Goal: Task Accomplishment & Management: Complete application form

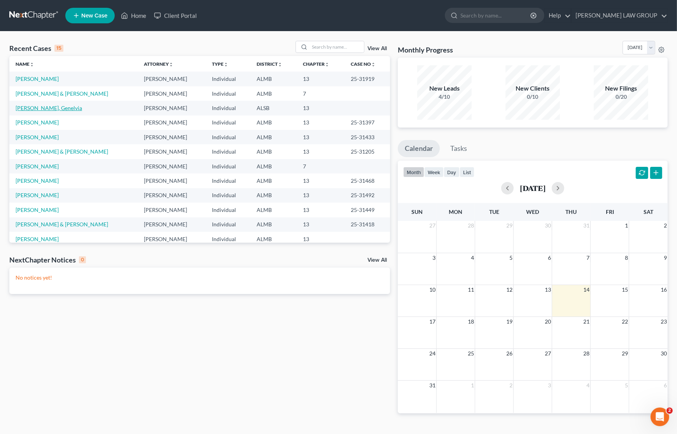
click at [46, 109] on link "[PERSON_NAME], Genelvia" at bounding box center [49, 108] width 67 height 7
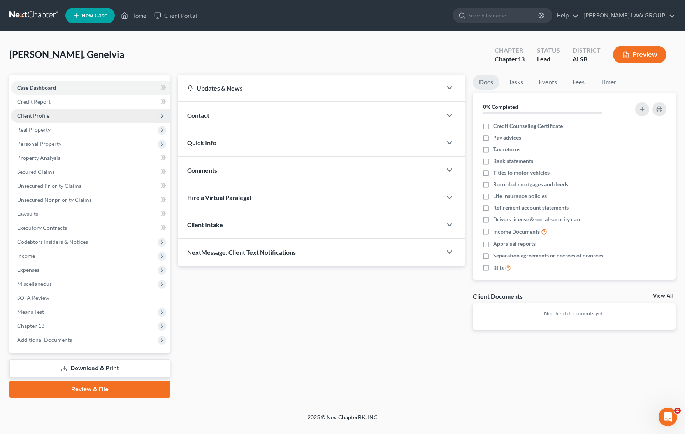
click at [42, 117] on span "Client Profile" at bounding box center [33, 115] width 32 height 7
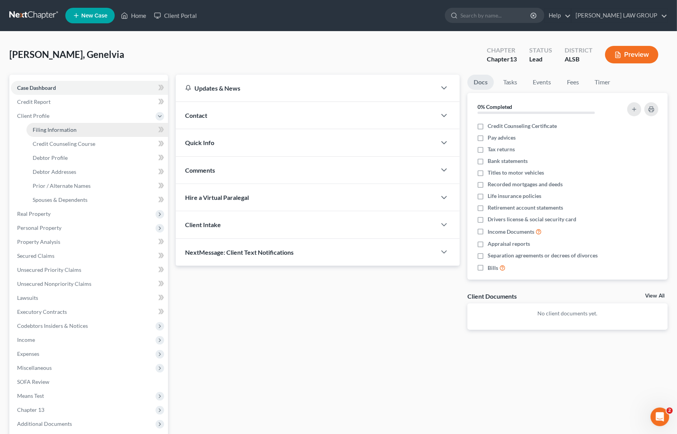
click at [61, 131] on span "Filing Information" at bounding box center [55, 129] width 44 height 7
select select "1"
select select "0"
select select "3"
select select "2"
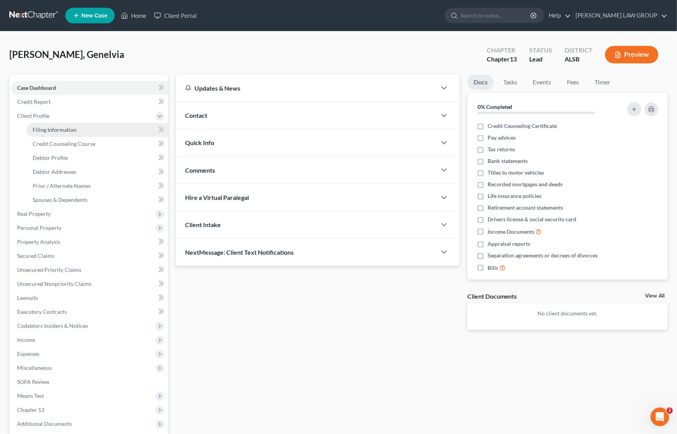
select select "0"
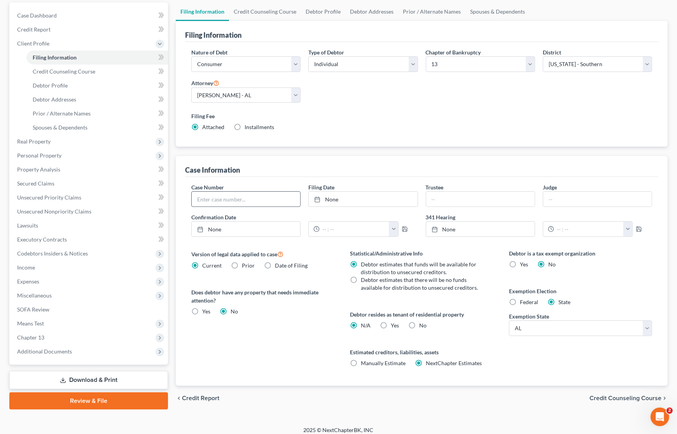
scroll to position [79, 0]
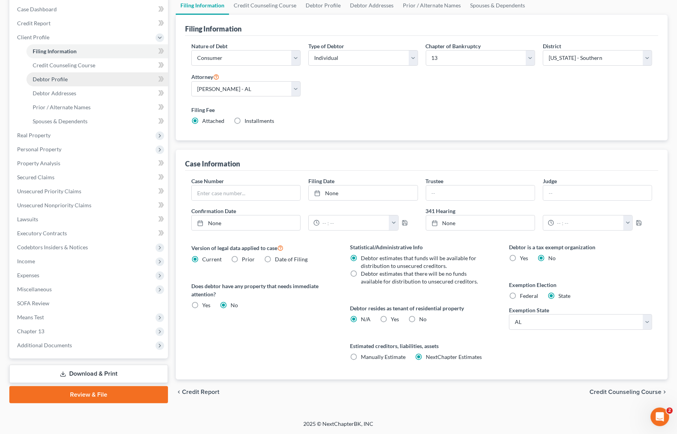
click at [60, 82] on link "Debtor Profile" at bounding box center [97, 79] width 142 height 14
select select "0"
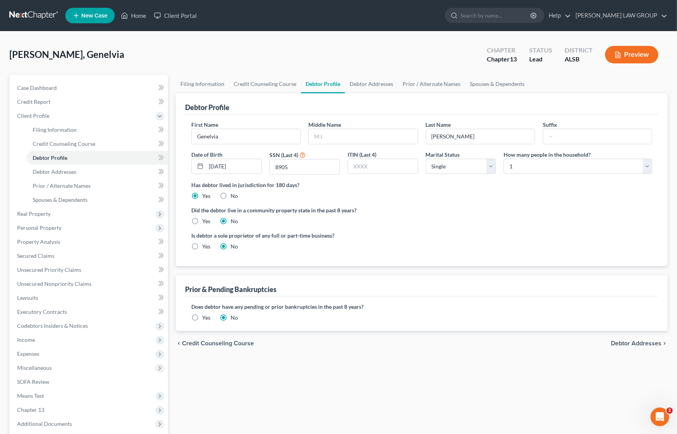
click at [202, 318] on label "Yes" at bounding box center [206, 318] width 8 height 8
click at [205, 318] on input "Yes" at bounding box center [207, 316] width 5 height 5
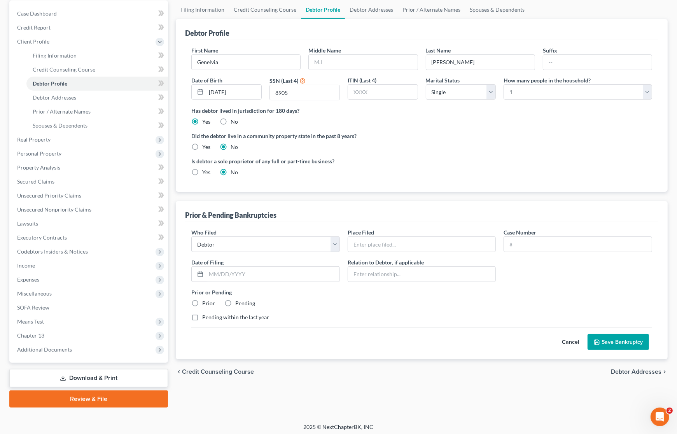
scroll to position [77, 0]
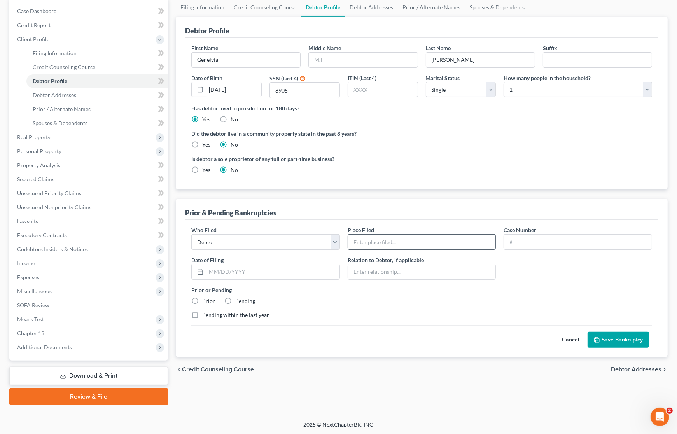
click at [403, 240] on input "text" at bounding box center [422, 242] width 148 height 15
type input "Middle District of [US_STATE]"
click at [533, 239] on input "text" at bounding box center [578, 242] width 148 height 15
type input "20-31012"
click at [253, 271] on input "text" at bounding box center [272, 272] width 133 height 15
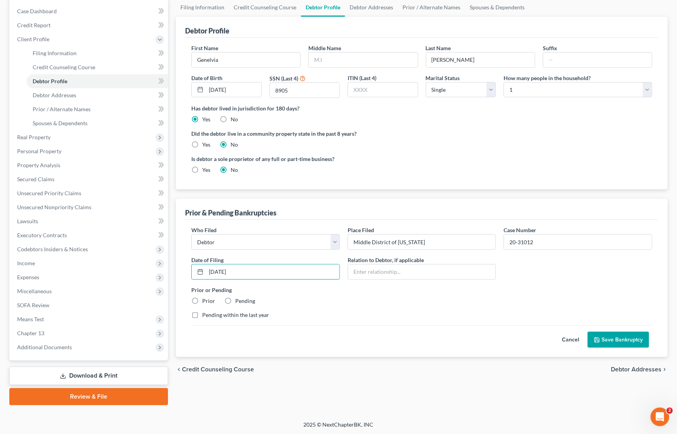
type input "[DATE]"
click at [202, 300] on label "Prior" at bounding box center [208, 301] width 13 height 8
click at [205, 300] on input "Prior" at bounding box center [207, 299] width 5 height 5
radio input "true"
click at [202, 315] on label "Pending within the last year" at bounding box center [235, 315] width 67 height 8
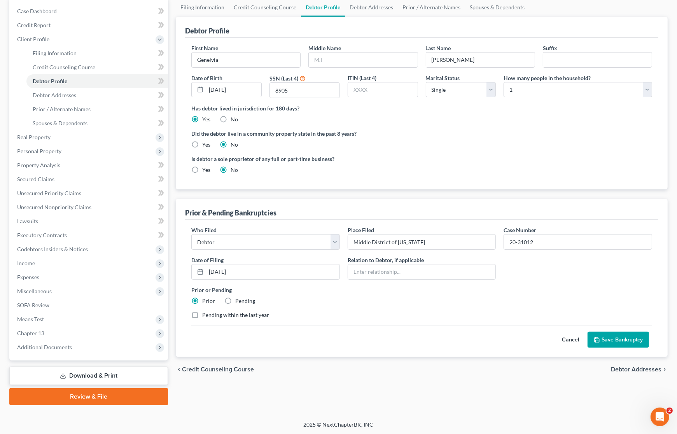
click at [205, 315] on input "Pending within the last year" at bounding box center [207, 313] width 5 height 5
checkbox input "true"
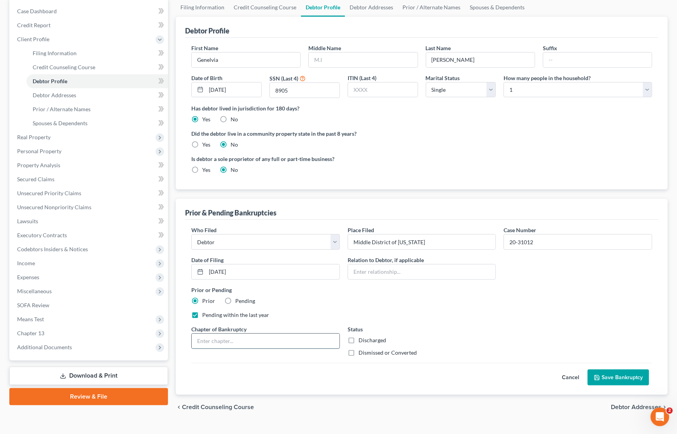
click at [283, 342] on input "text" at bounding box center [266, 341] width 148 height 15
type input "13"
click at [359, 354] on label "Dismissed or Converted" at bounding box center [388, 353] width 58 height 8
click at [362, 354] on input "Dismissed or Converted" at bounding box center [364, 351] width 5 height 5
checkbox input "true"
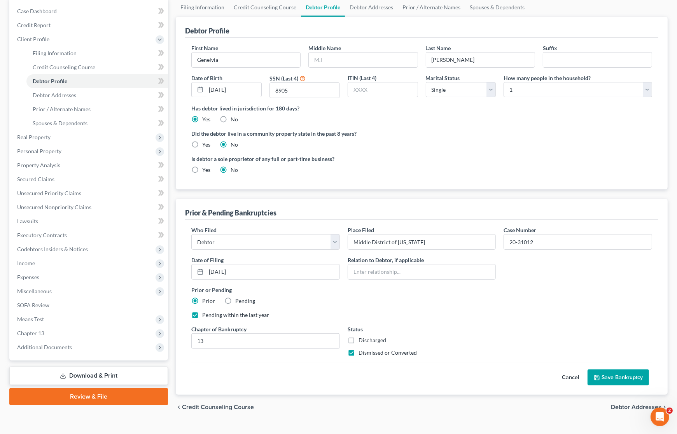
click at [607, 379] on button "Save Bankruptcy" at bounding box center [618, 378] width 61 height 16
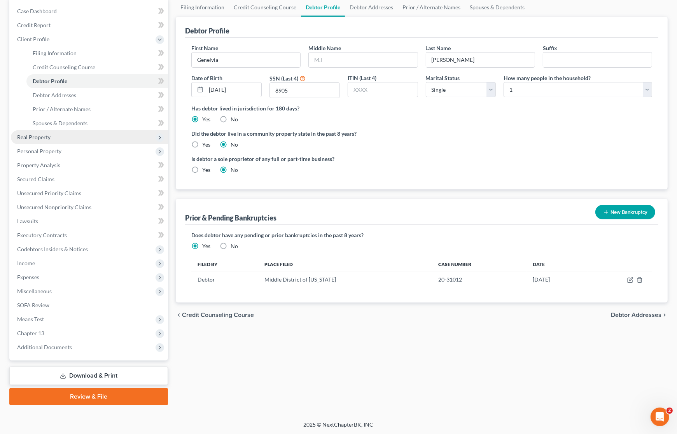
click at [59, 137] on span "Real Property" at bounding box center [89, 137] width 157 height 14
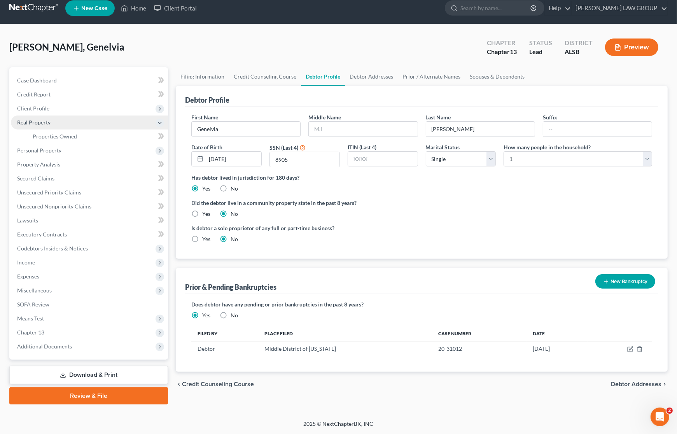
scroll to position [7, 0]
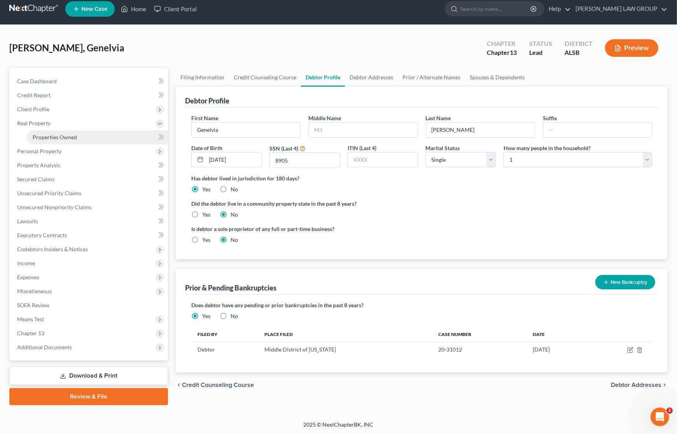
click at [61, 138] on span "Properties Owned" at bounding box center [55, 137] width 44 height 7
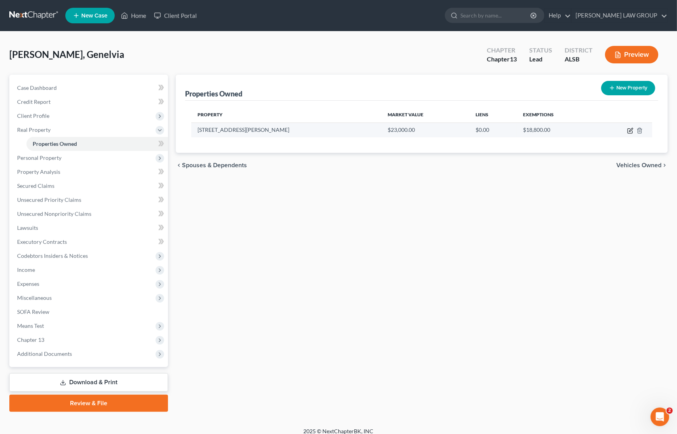
click at [629, 131] on icon "button" at bounding box center [631, 130] width 4 height 4
select select "0"
select select "17"
select select "0"
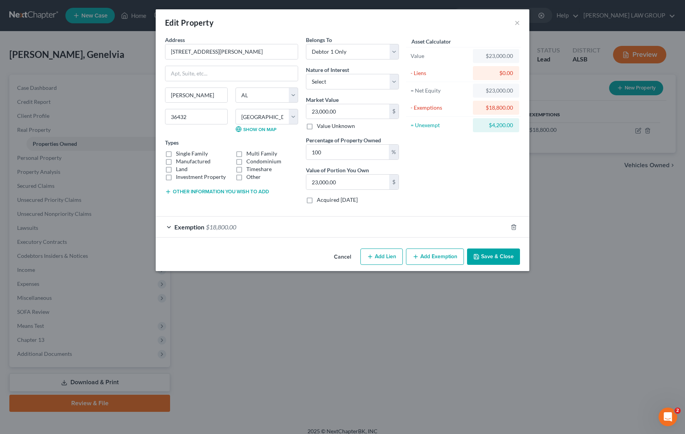
click at [176, 163] on label "Manufactured" at bounding box center [193, 162] width 35 height 8
click at [179, 163] on input "Manufactured" at bounding box center [181, 160] width 5 height 5
checkbox input "true"
click at [345, 112] on input "23,000.00" at bounding box center [347, 111] width 83 height 15
type input "5"
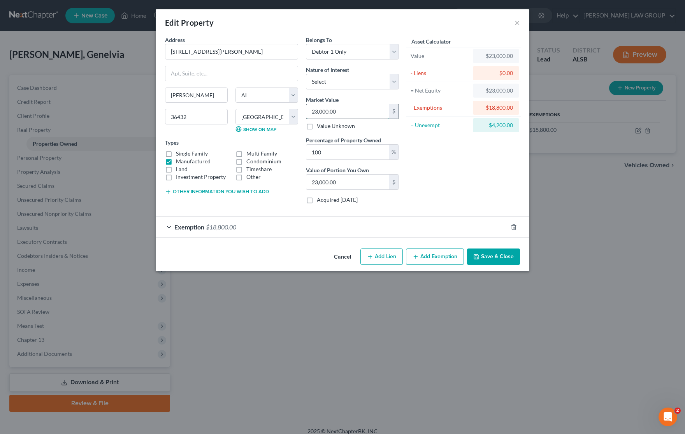
type input "5.00"
type input "50"
type input "50.00"
type input "500"
type input "500.00"
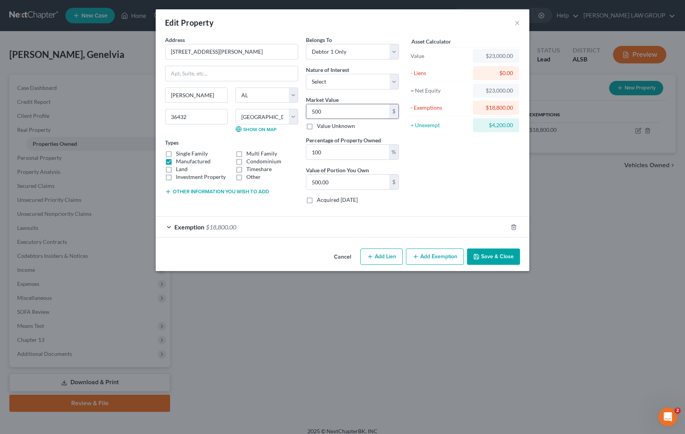
type input "5000"
type input "5,000.00"
type input "5,000"
click at [512, 228] on icon "button" at bounding box center [513, 227] width 6 height 6
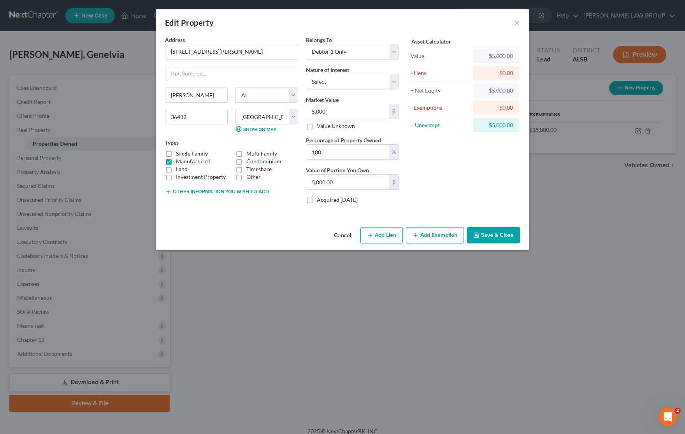
click at [478, 235] on icon "button" at bounding box center [476, 235] width 5 height 5
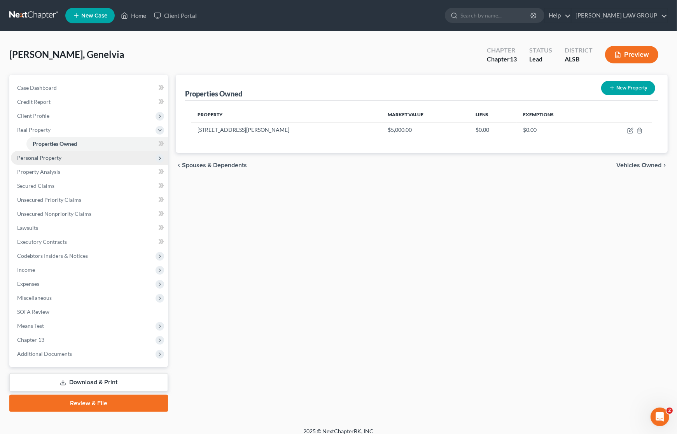
click at [44, 159] on span "Personal Property" at bounding box center [39, 157] width 44 height 7
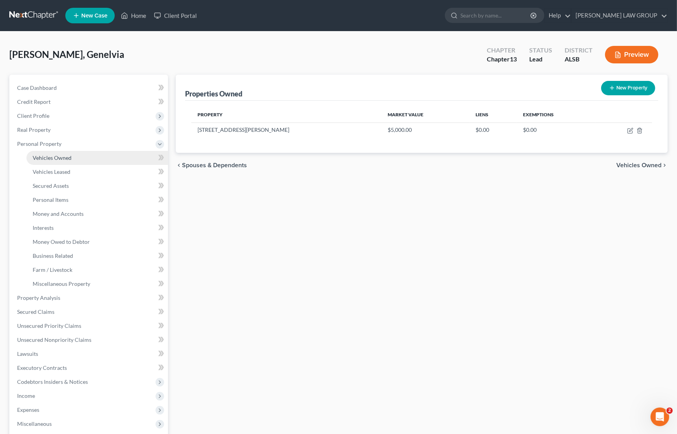
click at [52, 158] on span "Vehicles Owned" at bounding box center [52, 157] width 39 height 7
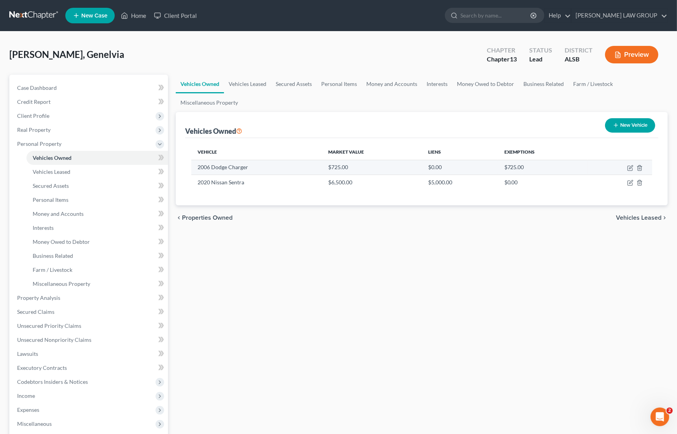
click at [627, 167] on td at bounding box center [620, 167] width 65 height 15
click at [627, 166] on icon "button" at bounding box center [630, 168] width 6 height 6
select select "0"
select select "20"
select select "0"
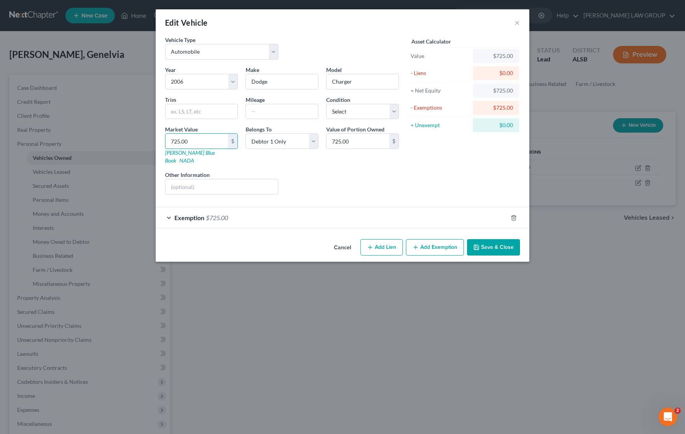
type input "4"
type input "4.00"
type input "40"
type input "40.00"
type input "400"
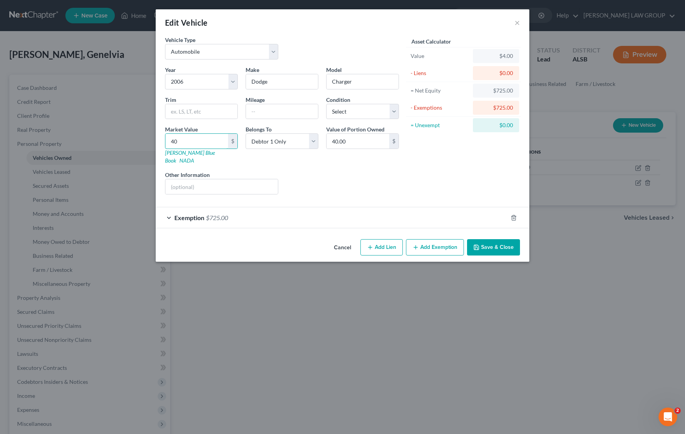
type input "400.00"
type input "400"
click at [335, 213] on div "Exemption $725.00" at bounding box center [332, 217] width 352 height 21
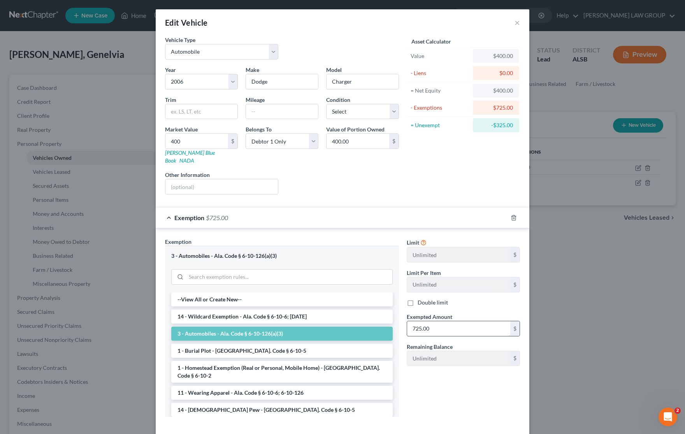
click at [450, 325] on input "725.00" at bounding box center [458, 328] width 103 height 15
type input "400"
click at [475, 397] on div "Limit Unlimited $ Limit Per Item Unlimited $ Double limit Exempted Amount * 400…" at bounding box center [463, 330] width 121 height 185
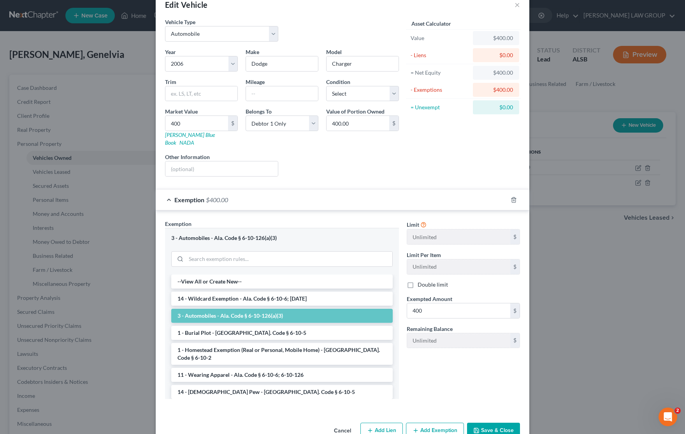
scroll to position [32, 0]
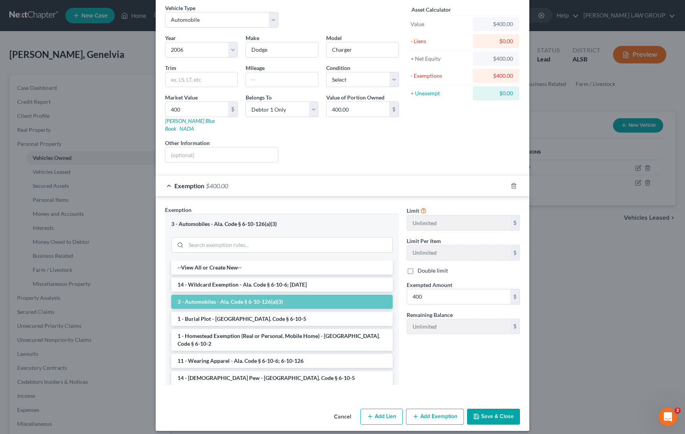
click at [492, 409] on button "Save & Close" at bounding box center [493, 417] width 53 height 16
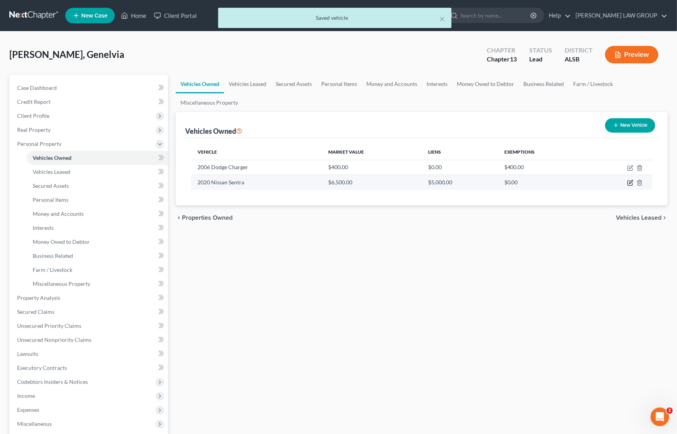
click at [633, 183] on icon "button" at bounding box center [630, 183] width 5 height 5
select select "0"
select select "6"
select select "0"
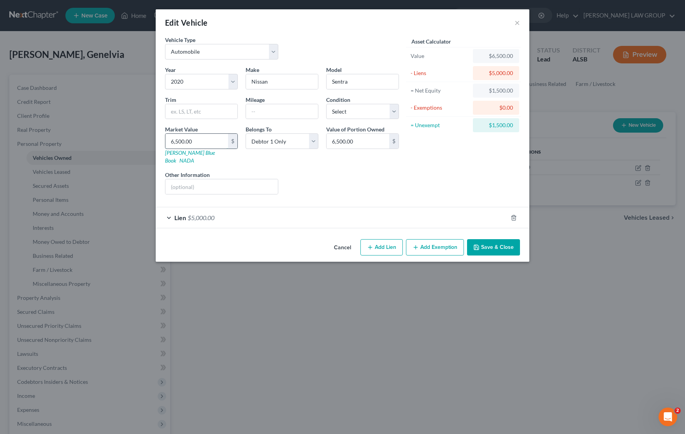
click at [212, 140] on input "6,500.00" at bounding box center [196, 141] width 63 height 15
type input "5"
type input "5.00"
type input "50"
type input "50.00"
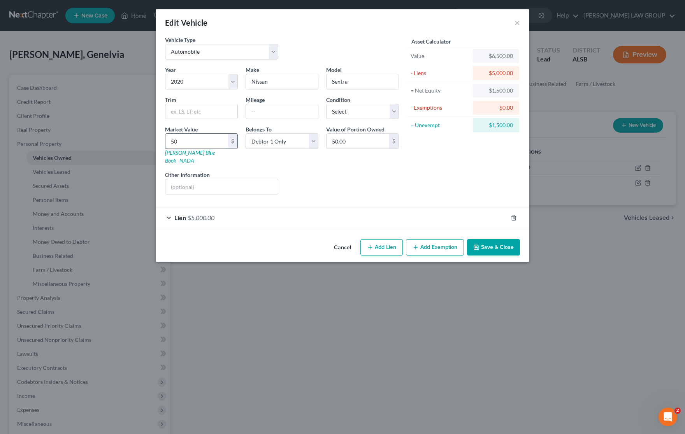
type input "500"
type input "500.00"
type input "5000"
type input "5,000.00"
type input "5,000"
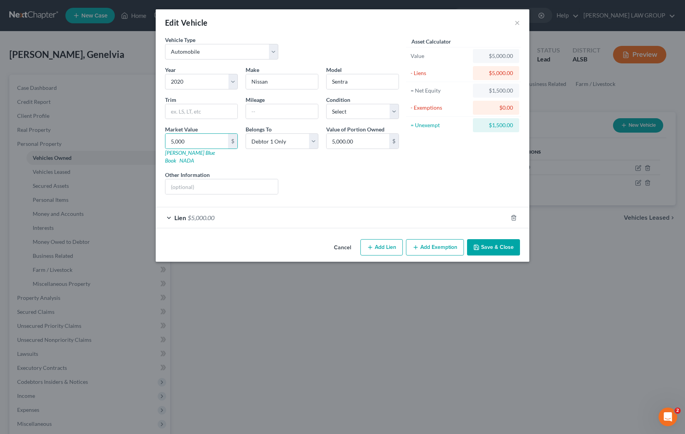
click at [438, 239] on button "Add Exemption" at bounding box center [435, 247] width 58 height 16
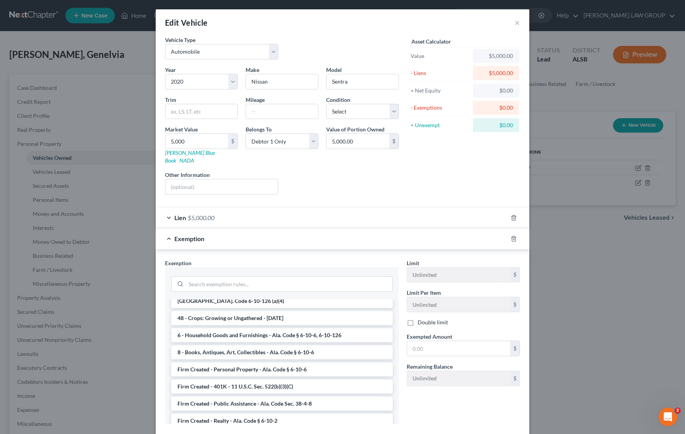
scroll to position [601, 0]
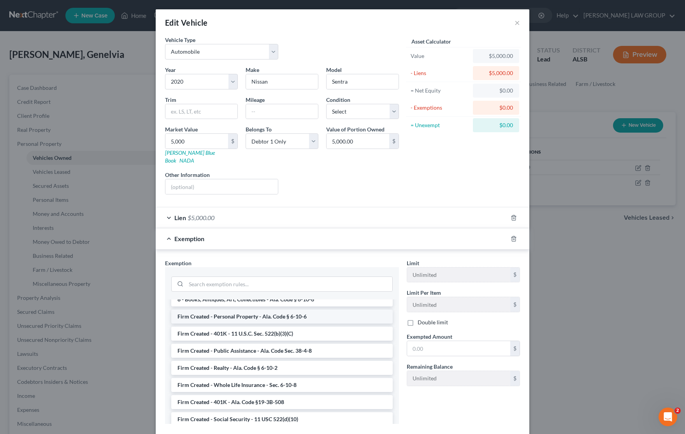
click at [318, 310] on li "Firm Created - Personal Property - Ala. Code § 6-10-6" at bounding box center [281, 317] width 221 height 14
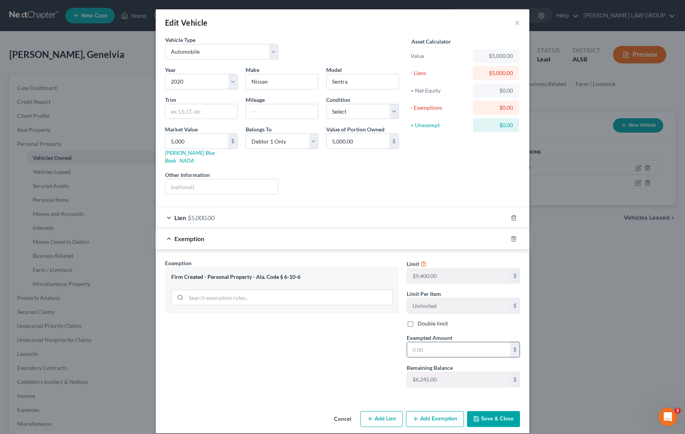
drag, startPoint x: 438, startPoint y: 343, endPoint x: 431, endPoint y: 340, distance: 7.7
click at [438, 343] on input "text" at bounding box center [458, 349] width 103 height 15
type input "3,000"
click at [483, 413] on button "Save & Close" at bounding box center [493, 419] width 53 height 16
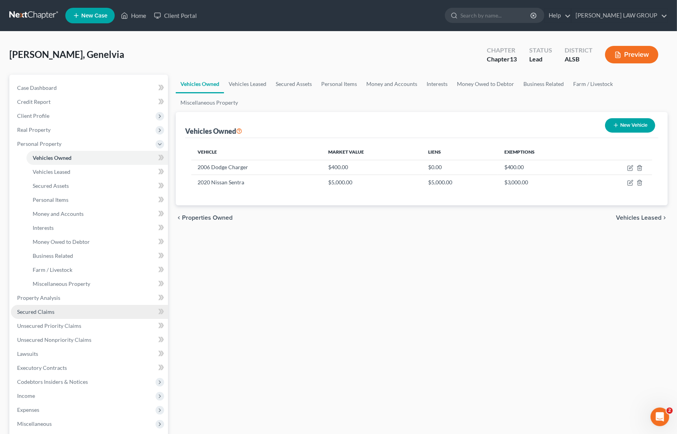
click at [64, 310] on link "Secured Claims" at bounding box center [89, 312] width 157 height 14
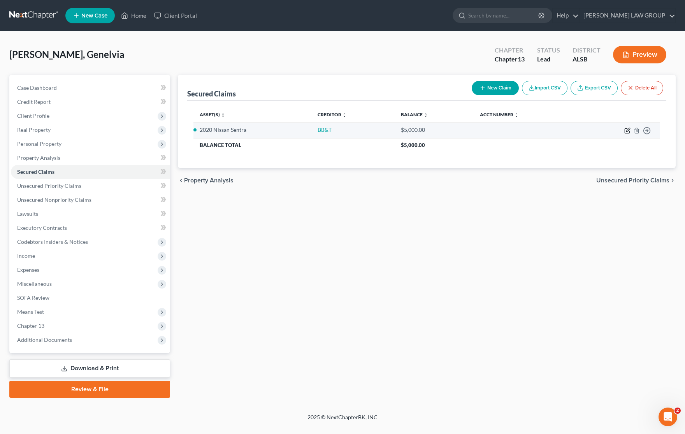
click at [626, 131] on icon "button" at bounding box center [628, 130] width 4 height 4
select select "9"
select select "0"
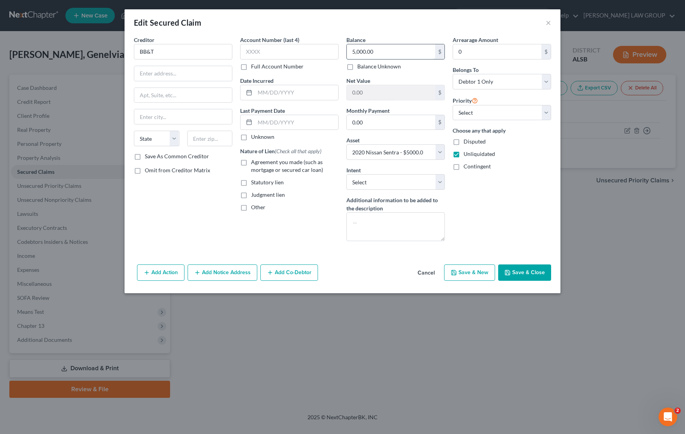
click at [376, 56] on input "5,000.00" at bounding box center [391, 51] width 88 height 15
type input "2,000"
click at [185, 53] on input "BB&T" at bounding box center [183, 52] width 98 height 16
type input "BB&T/Truist"
click at [524, 277] on button "Save & Close" at bounding box center [524, 273] width 53 height 16
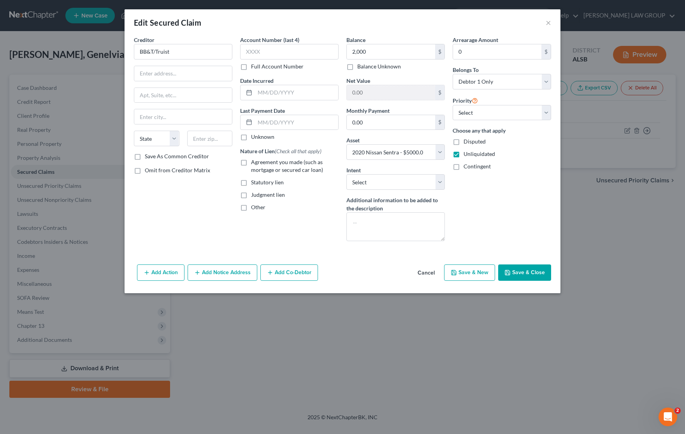
select select
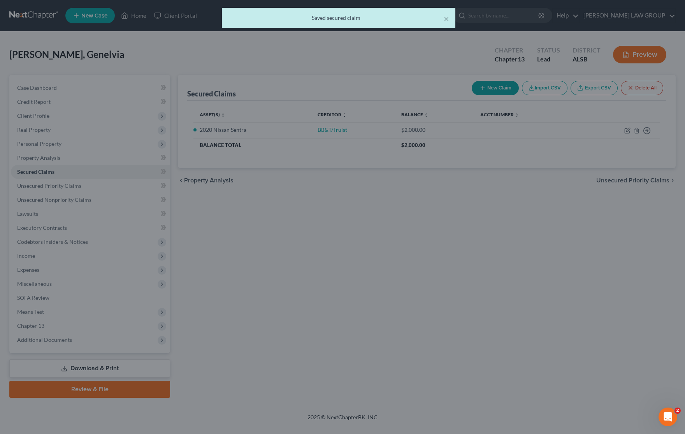
type input "2,000.00"
type input "3,000.00"
select select "9"
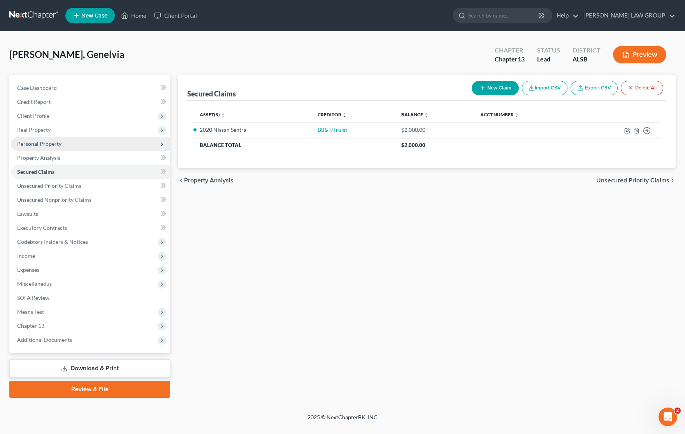
click at [49, 144] on span "Personal Property" at bounding box center [39, 143] width 44 height 7
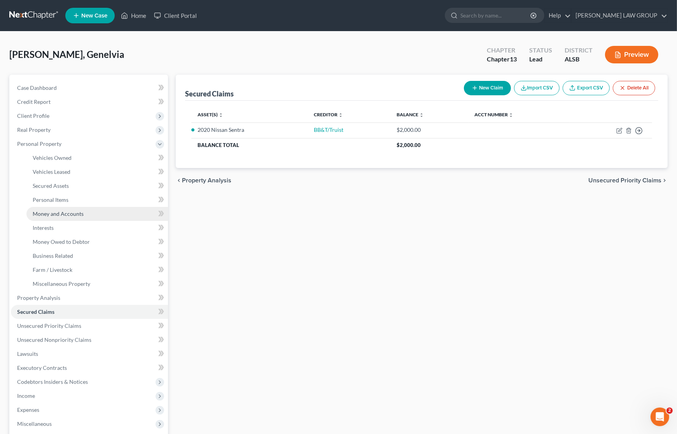
click at [60, 217] on link "Money and Accounts" at bounding box center [97, 214] width 142 height 14
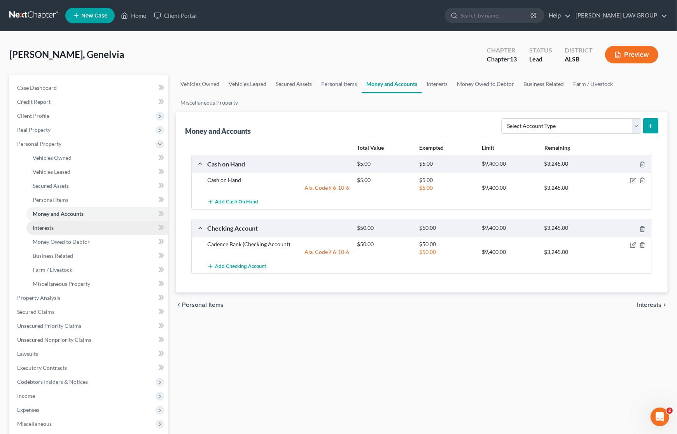
click at [75, 226] on link "Interests" at bounding box center [97, 228] width 142 height 14
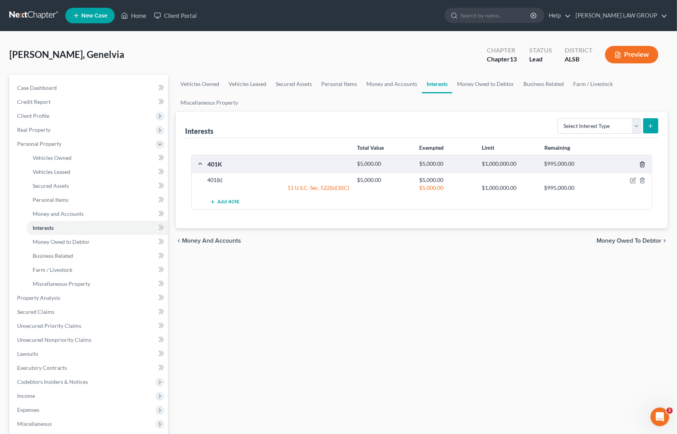
click at [641, 163] on icon "button" at bounding box center [643, 164] width 4 height 5
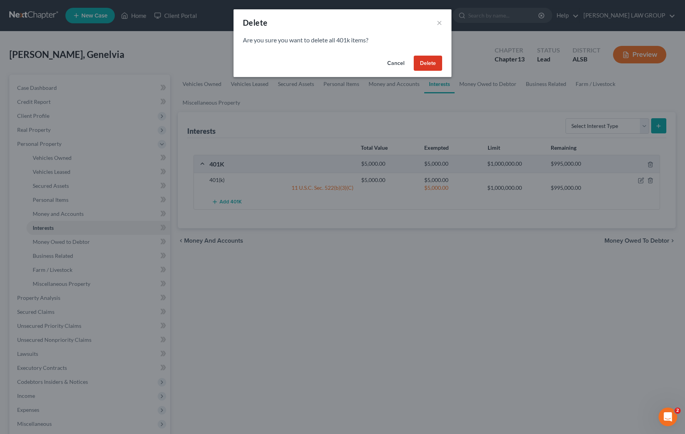
click at [431, 61] on button "Delete" at bounding box center [428, 64] width 28 height 16
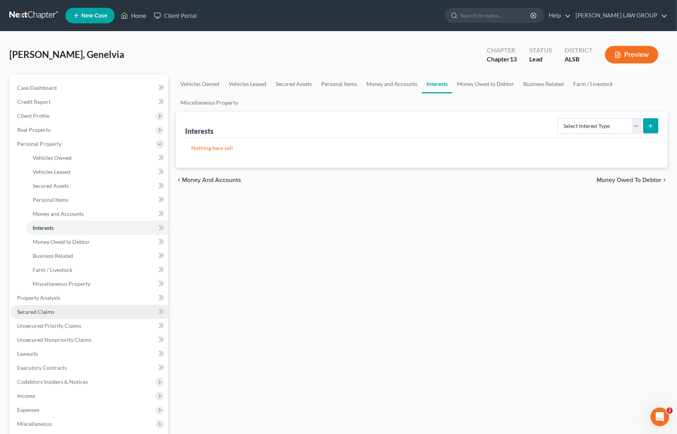
click at [40, 314] on span "Secured Claims" at bounding box center [35, 311] width 37 height 7
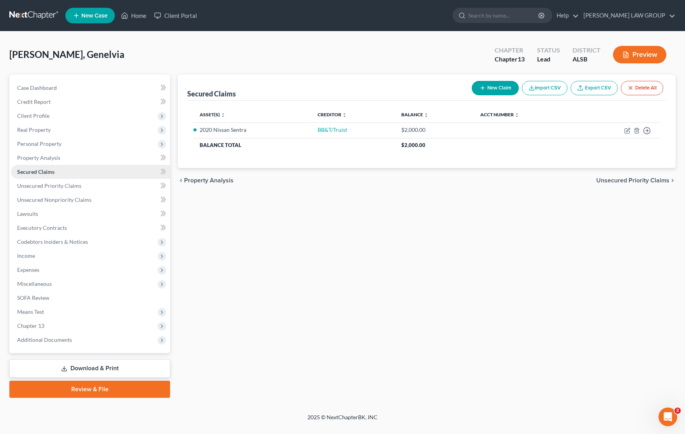
click at [56, 168] on link "Secured Claims" at bounding box center [90, 172] width 159 height 14
click at [55, 184] on span "Unsecured Priority Claims" at bounding box center [49, 185] width 64 height 7
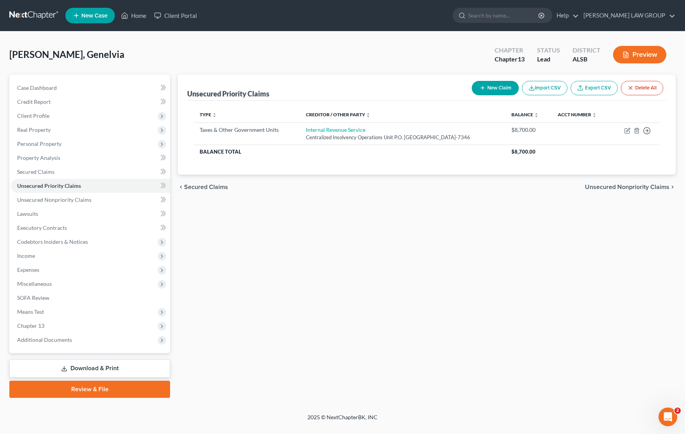
click at [490, 92] on button "New Claim" at bounding box center [494, 88] width 47 height 14
select select "0"
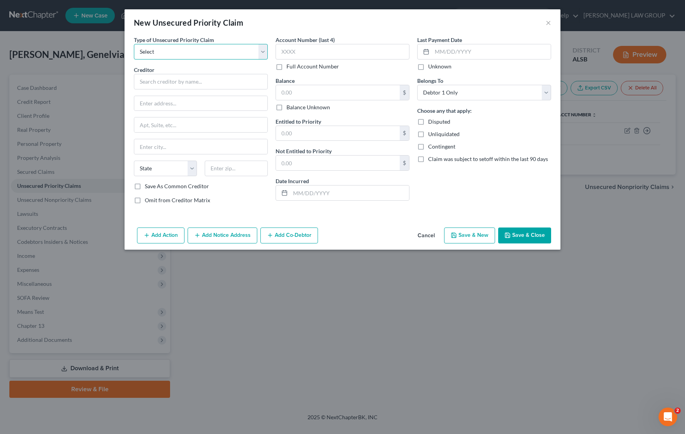
click at [205, 56] on select "Select Taxes & Other Government Units Domestic Support Obligations Extensions o…" at bounding box center [201, 52] width 134 height 16
select select "0"
click at [134, 44] on select "Select Taxes & Other Government Units Domestic Support Obligations Extensions o…" at bounding box center [201, 52] width 134 height 16
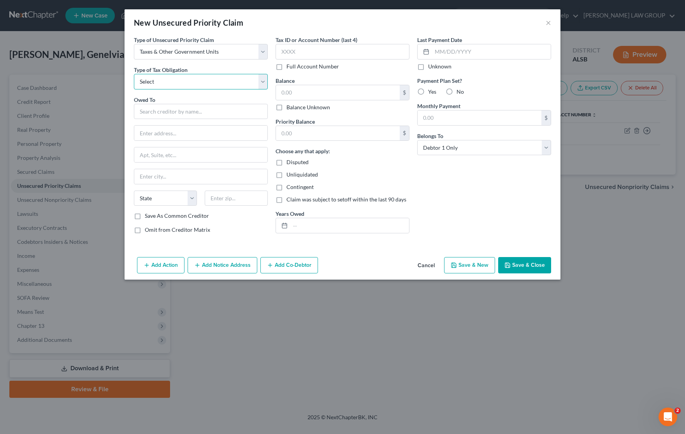
click at [203, 84] on select "Select Federal City State Franchise Tax Board Other" at bounding box center [201, 82] width 134 height 16
select select "2"
click at [134, 74] on select "Select Federal City State Franchise Tax Board Other" at bounding box center [201, 82] width 134 height 16
click at [179, 112] on input "text" at bounding box center [201, 112] width 134 height 16
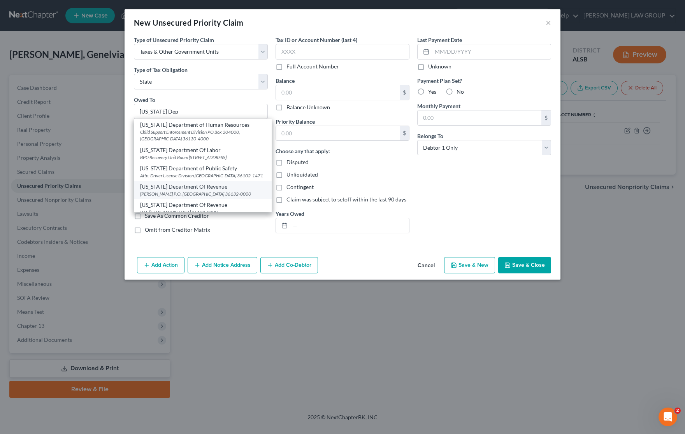
click at [199, 191] on div "[US_STATE] Department Of Revenue" at bounding box center [202, 187] width 125 height 8
type input "[US_STATE] Department Of Revenue"
type input "[PERSON_NAME]"
type input "P.O. Box 320001"
type input "[PERSON_NAME]"
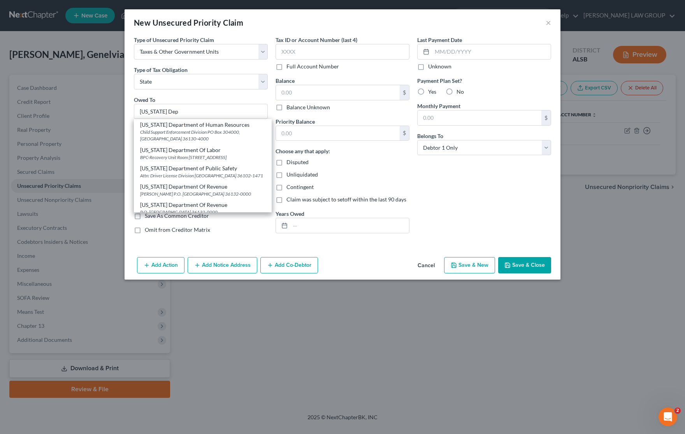
select select "0"
type input "36132-0000"
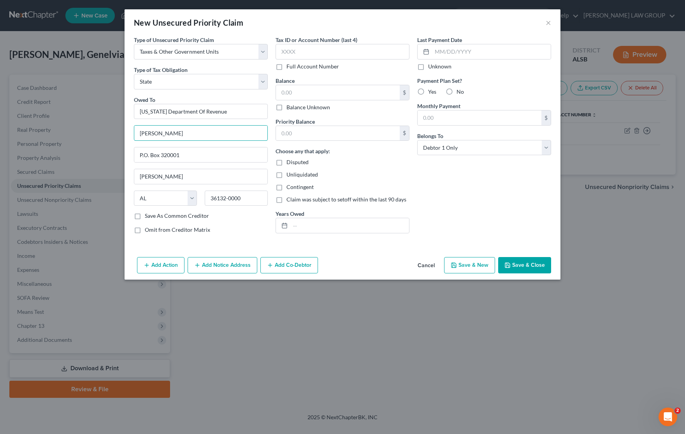
drag, startPoint x: 215, startPoint y: 131, endPoint x: 85, endPoint y: 137, distance: 130.4
click at [85, 137] on div "New Unsecured Priority Claim × Type of Unsecured Priority Claim * Select Taxes …" at bounding box center [342, 217] width 685 height 434
click at [331, 96] on input "text" at bounding box center [338, 92] width 124 height 15
click at [510, 266] on icon "button" at bounding box center [507, 265] width 5 height 5
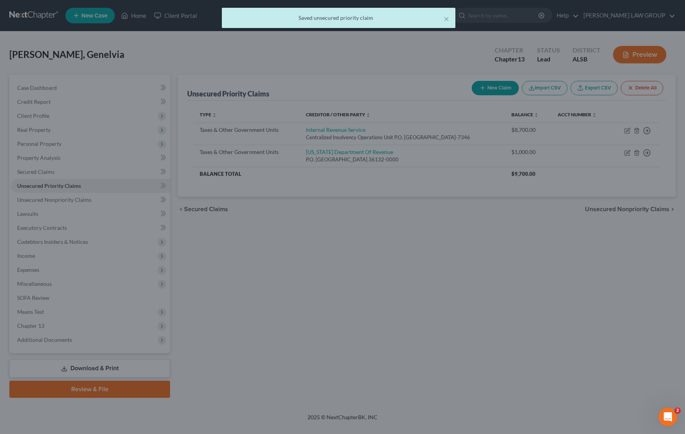
type input "1,000.00"
type input "0.00"
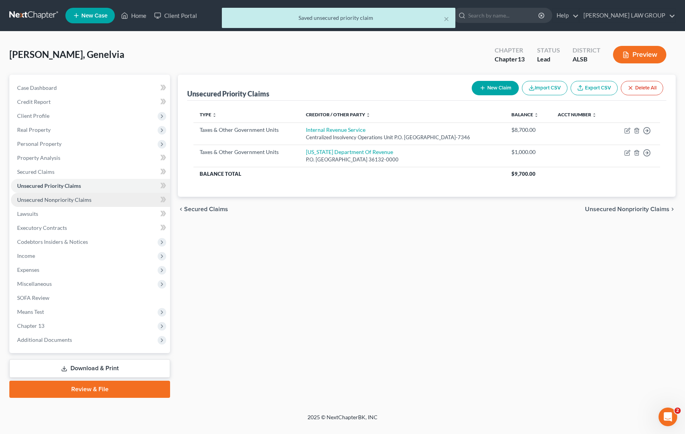
click at [60, 198] on span "Unsecured Nonpriority Claims" at bounding box center [54, 199] width 74 height 7
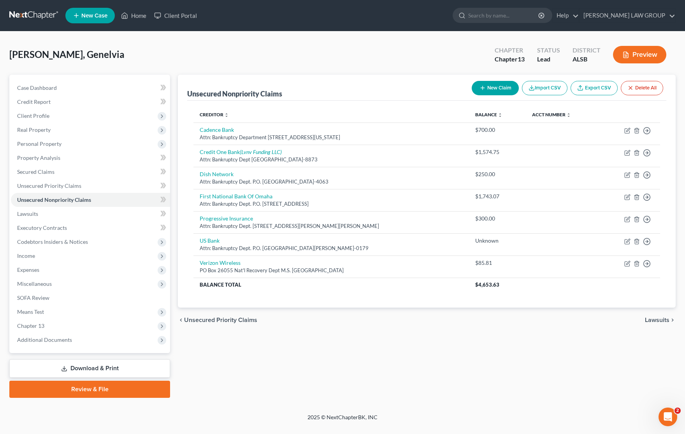
click at [487, 86] on button "New Claim" at bounding box center [494, 88] width 47 height 14
select select "0"
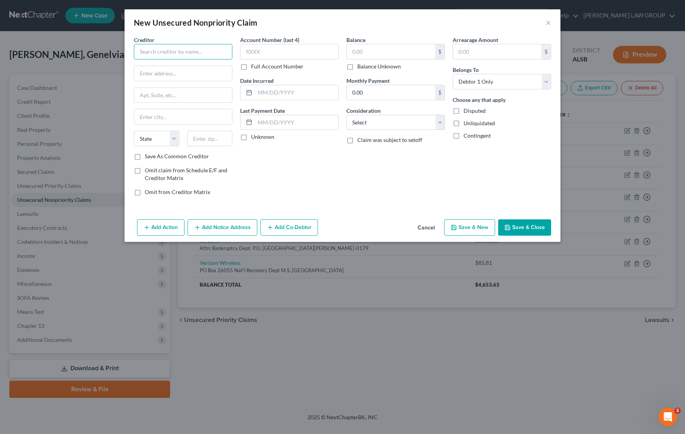
click at [182, 52] on input "text" at bounding box center [183, 52] width 98 height 16
click at [161, 69] on div "Attn: Bankruptcy Dept. P.O. [GEOGRAPHIC_DATA]-0000" at bounding box center [185, 75] width 90 height 13
type input "Ally Bank"
type input "Attn: Bankruptcy Dept."
type input "P.O. Box 380901"
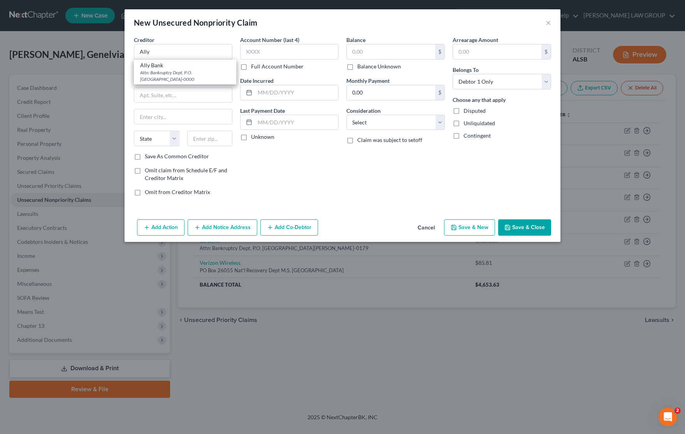
type input "Bloomington"
select select "24"
type input "55438-0000"
click at [357, 67] on label "Balance Unknown" at bounding box center [379, 67] width 44 height 8
click at [360, 67] on input "Balance Unknown" at bounding box center [362, 65] width 5 height 5
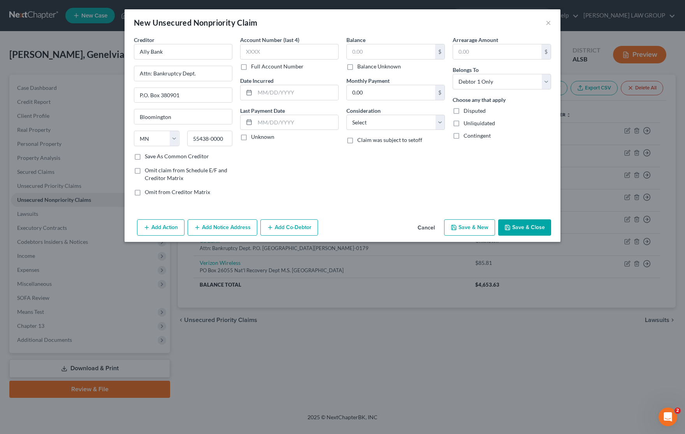
checkbox input "true"
type input "0.00"
click at [478, 229] on button "Save & New" at bounding box center [469, 227] width 51 height 16
select select "0"
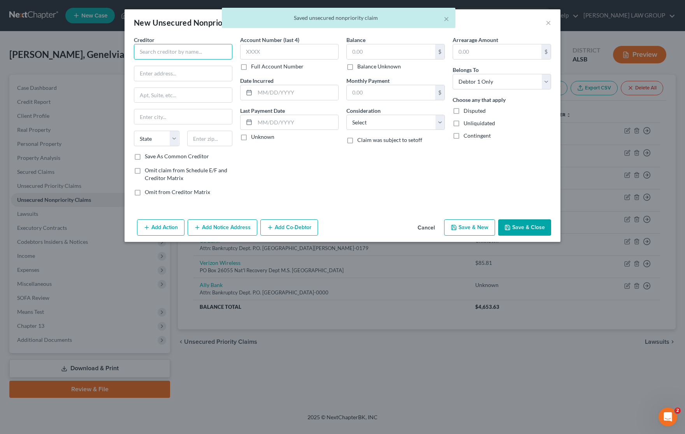
click at [170, 57] on input "text" at bounding box center [183, 52] width 98 height 16
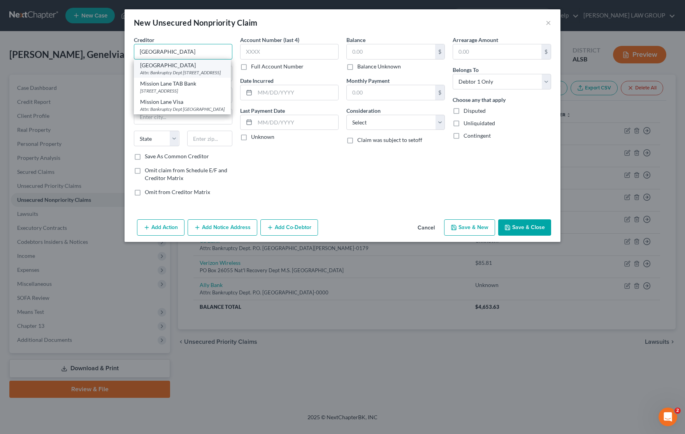
type input "[GEOGRAPHIC_DATA]"
click at [179, 71] on div "Attn: Bankruptcy Dept [STREET_ADDRESS]" at bounding box center [182, 72] width 84 height 7
type input "Attn: Bankruptcy Dept"
type input "PO Box 23075"
type input "Columbus"
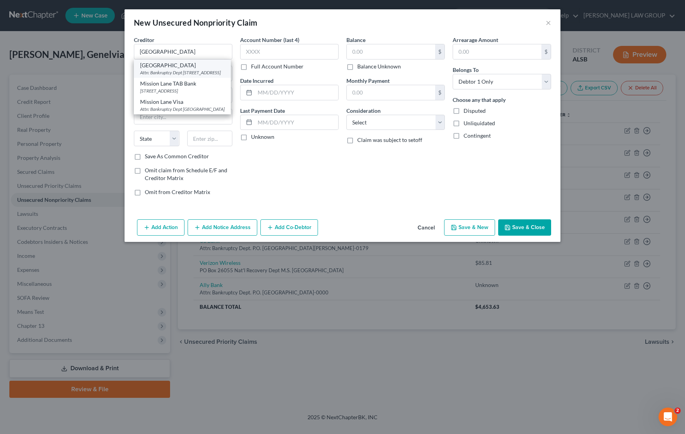
select select "10"
type input "31902"
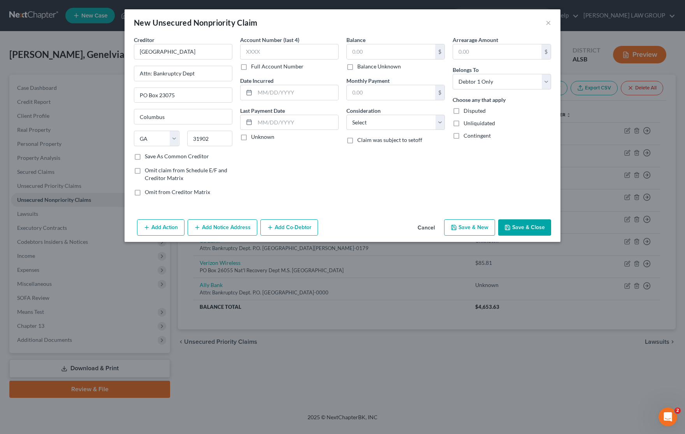
click at [357, 67] on label "Balance Unknown" at bounding box center [379, 67] width 44 height 8
click at [360, 67] on input "Balance Unknown" at bounding box center [362, 65] width 5 height 5
checkbox input "true"
type input "0.00"
click at [537, 230] on button "Save & Close" at bounding box center [524, 227] width 53 height 16
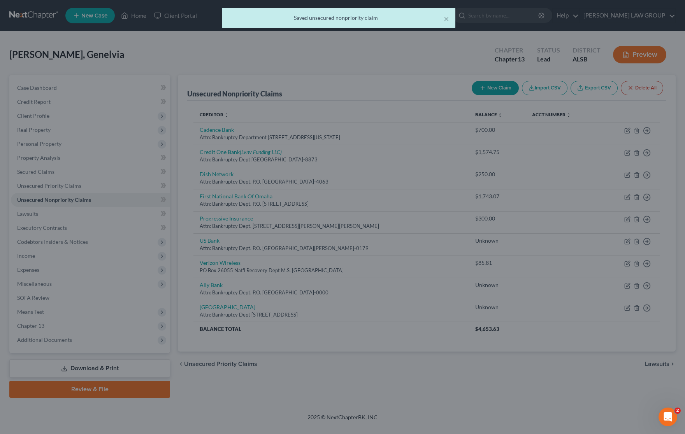
type input "0.00"
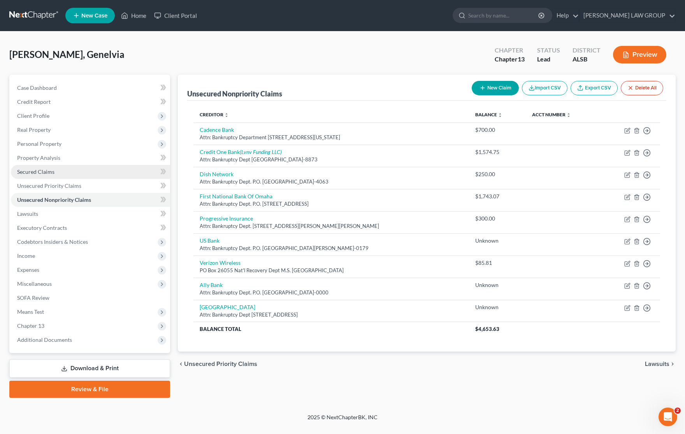
click at [49, 170] on span "Secured Claims" at bounding box center [35, 171] width 37 height 7
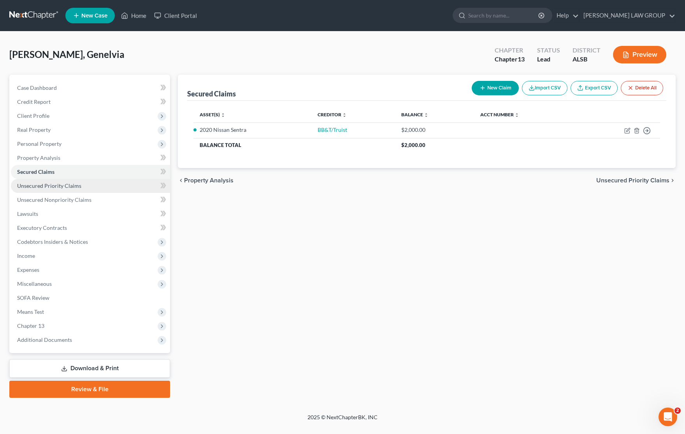
click at [36, 186] on span "Unsecured Priority Claims" at bounding box center [49, 185] width 64 height 7
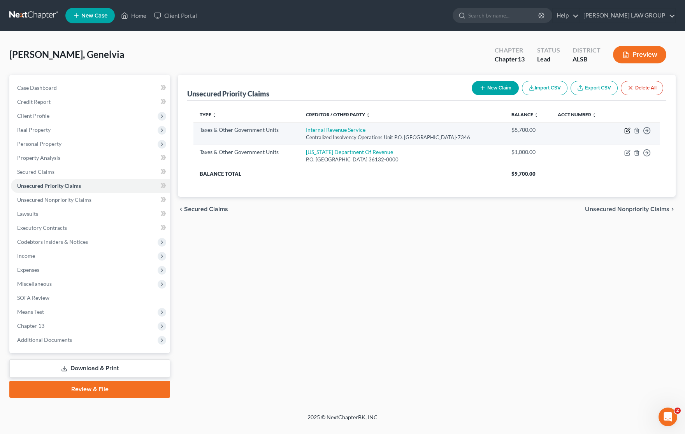
click at [627, 131] on icon "button" at bounding box center [627, 131] width 6 height 6
select select "0"
select select "39"
select select "0"
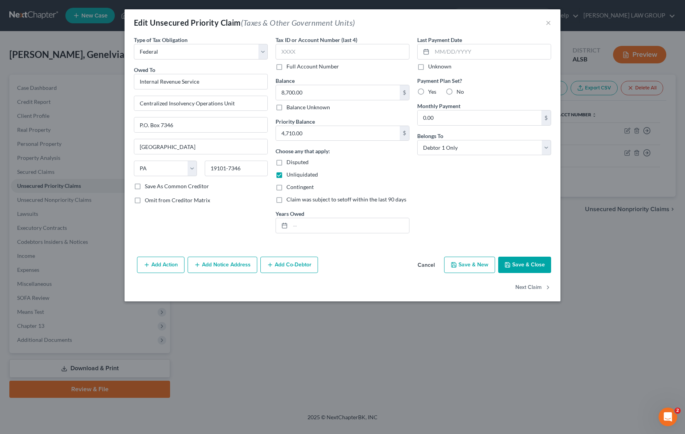
click at [219, 267] on button "Add Notice Address" at bounding box center [223, 265] width 70 height 16
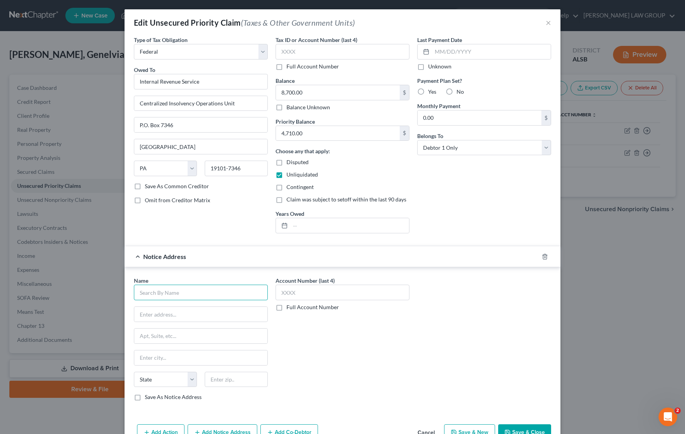
click at [201, 294] on input "text" at bounding box center [201, 293] width 134 height 16
click at [179, 327] on div "[DEMOGRAPHIC_DATA] Attorney General" at bounding box center [192, 325] width 104 height 8
type input "[DEMOGRAPHIC_DATA] Attorney General"
type input "[STREET_ADDRESS][US_STATE]"
type input "[US_STATE]"
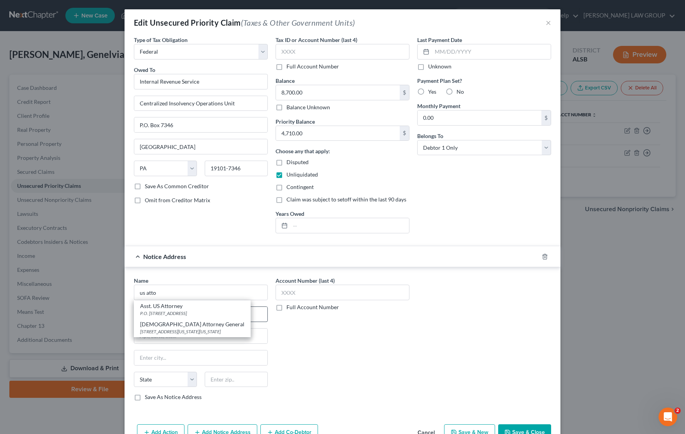
select select "8"
type input "20530-0001"
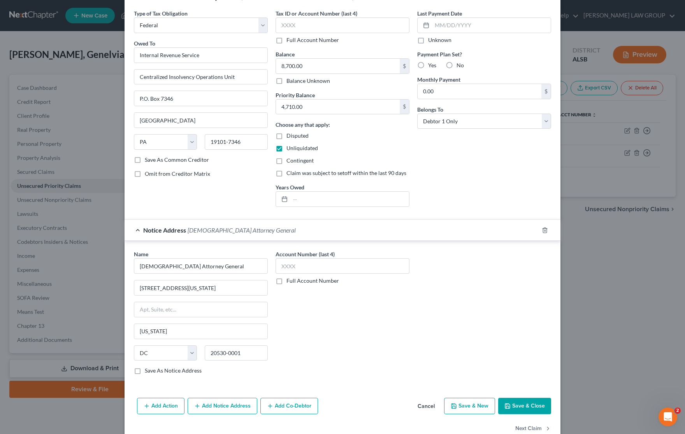
scroll to position [47, 0]
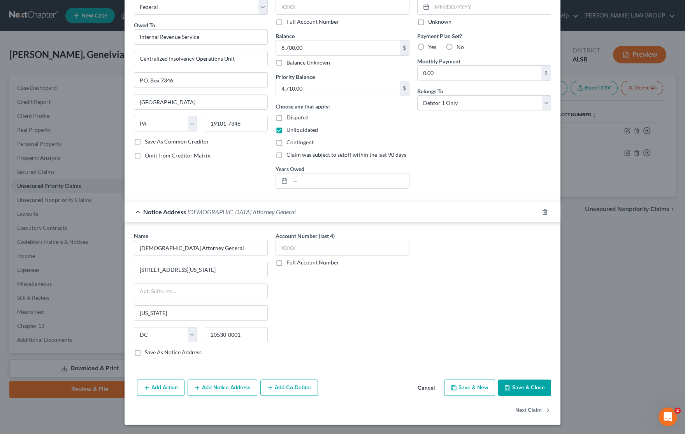
click at [228, 391] on button "Add Notice Address" at bounding box center [223, 388] width 70 height 16
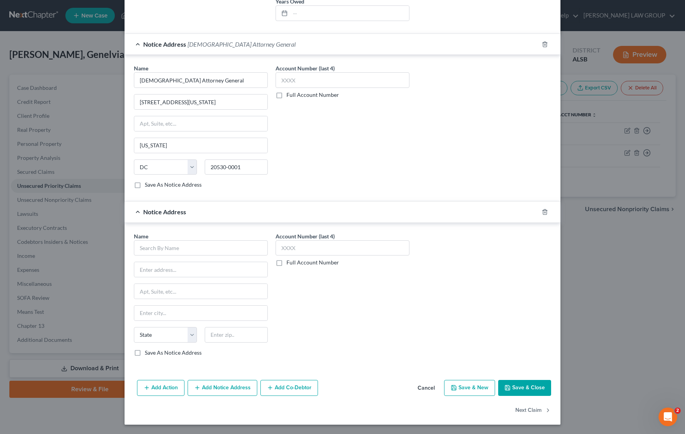
scroll to position [215, 0]
click at [173, 242] on input "text" at bounding box center [201, 248] width 134 height 16
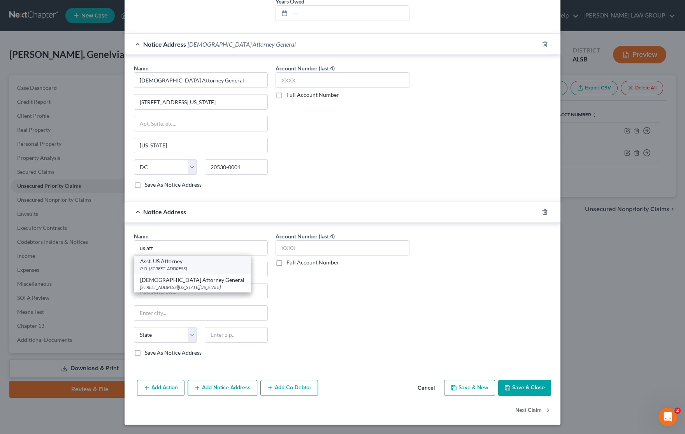
click at [174, 263] on div "Asst. US Attorney" at bounding box center [192, 262] width 104 height 8
type input "Asst. US Attorney"
type input "P.O. Box 197"
type input "[PERSON_NAME]"
select select "0"
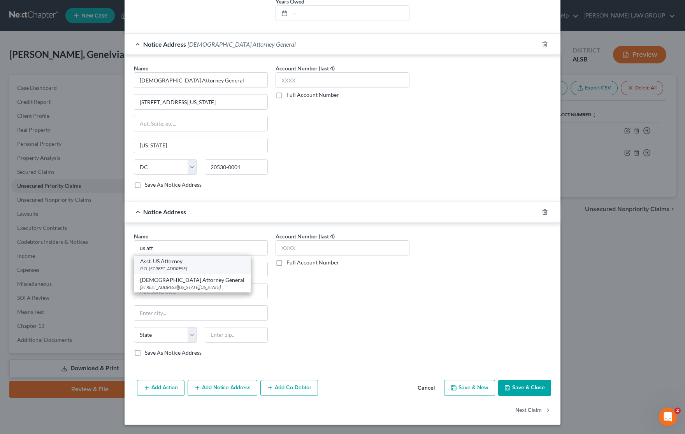
type input "36101"
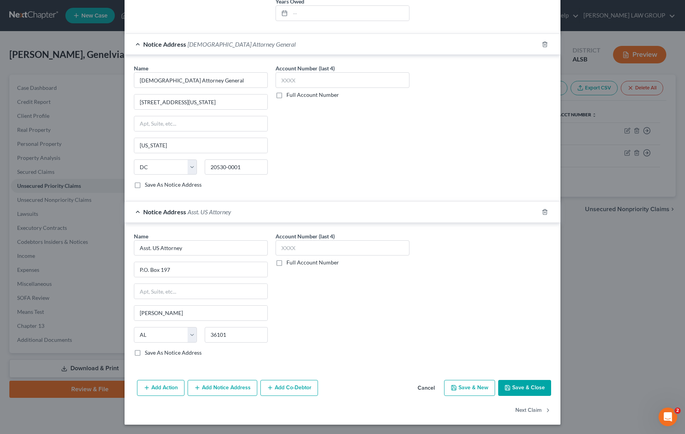
click at [533, 389] on button "Save & Close" at bounding box center [524, 388] width 53 height 16
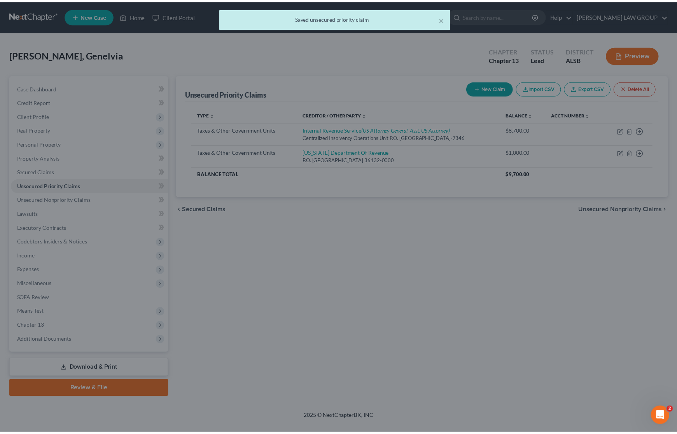
scroll to position [0, 0]
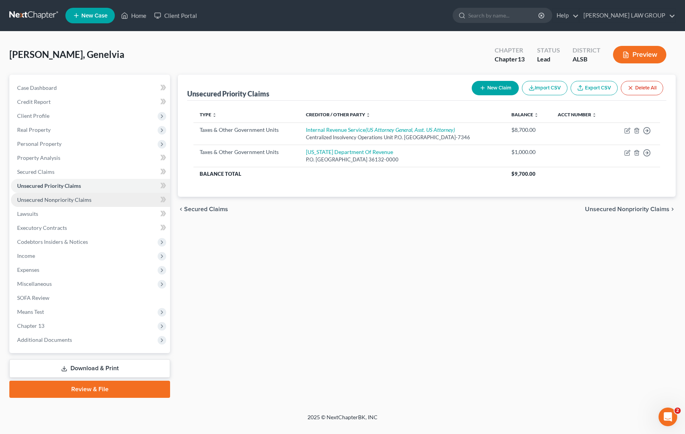
click at [62, 198] on span "Unsecured Nonpriority Claims" at bounding box center [54, 199] width 74 height 7
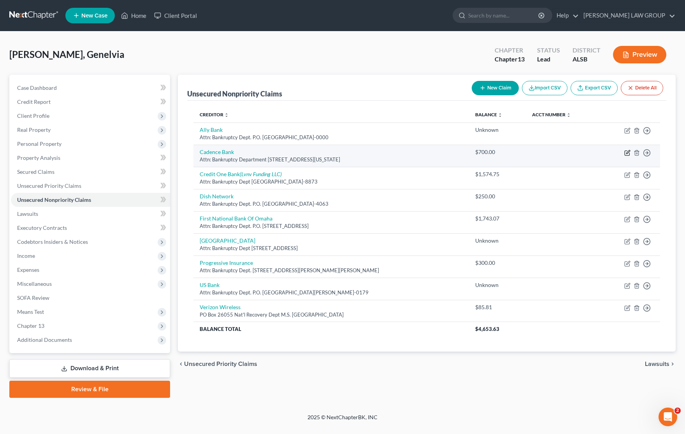
click at [626, 151] on icon "button" at bounding box center [626, 153] width 5 height 5
select select "0"
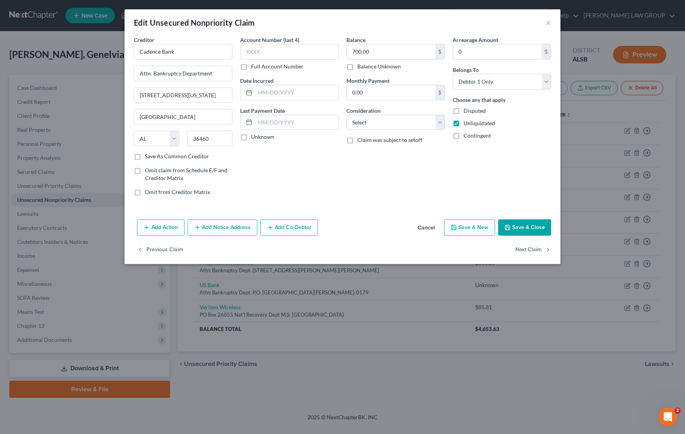
click at [357, 67] on label "Balance Unknown" at bounding box center [379, 67] width 44 height 8
click at [360, 67] on input "Balance Unknown" at bounding box center [362, 65] width 5 height 5
checkbox input "true"
type input "0.00"
click at [518, 226] on button "Save & Close" at bounding box center [524, 227] width 53 height 16
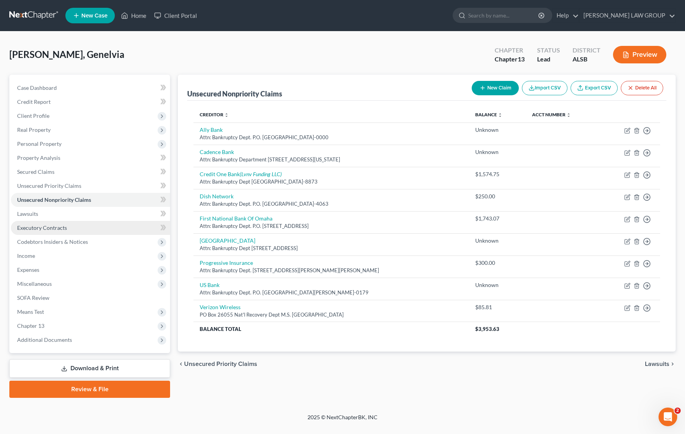
click at [43, 229] on span "Executory Contracts" at bounding box center [42, 227] width 50 height 7
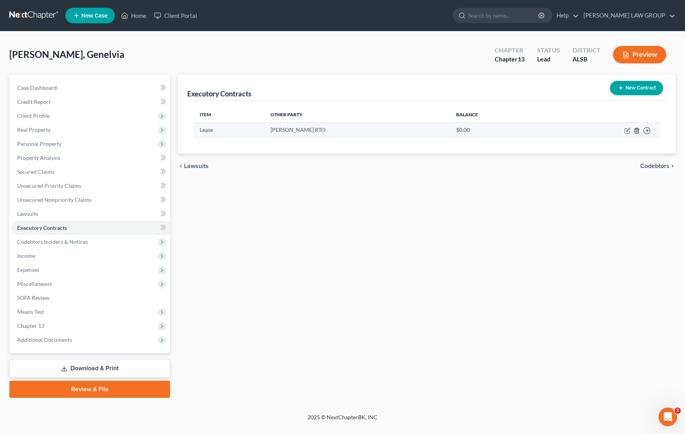
click at [635, 130] on icon "button" at bounding box center [636, 131] width 6 height 6
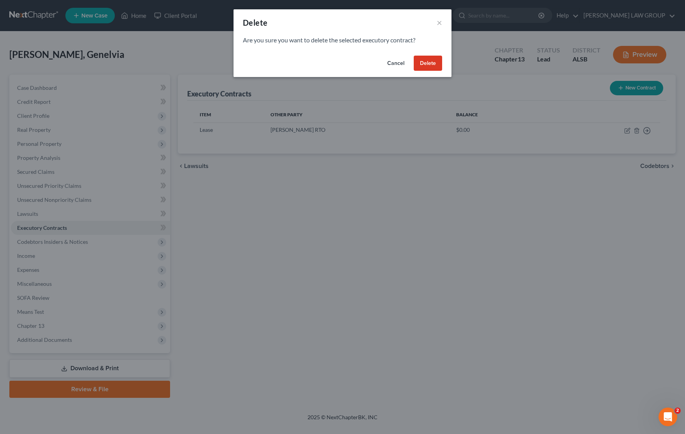
click at [423, 65] on button "Delete" at bounding box center [428, 64] width 28 height 16
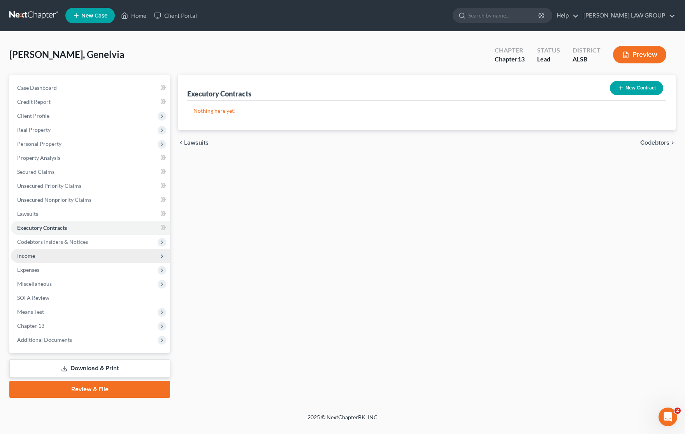
click at [41, 259] on span "Income" at bounding box center [90, 256] width 159 height 14
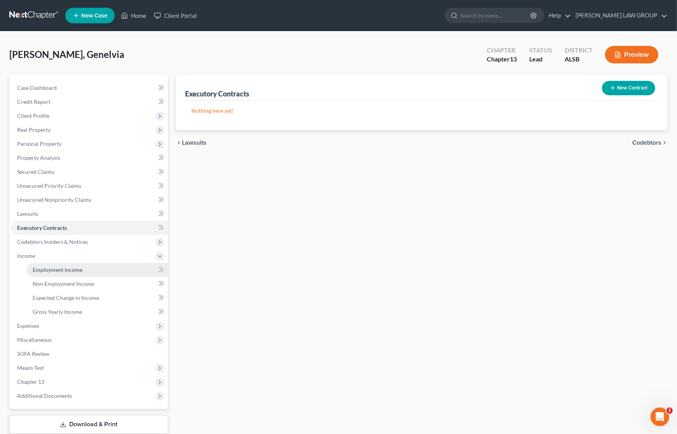
click at [47, 269] on span "Employment Income" at bounding box center [58, 269] width 50 height 7
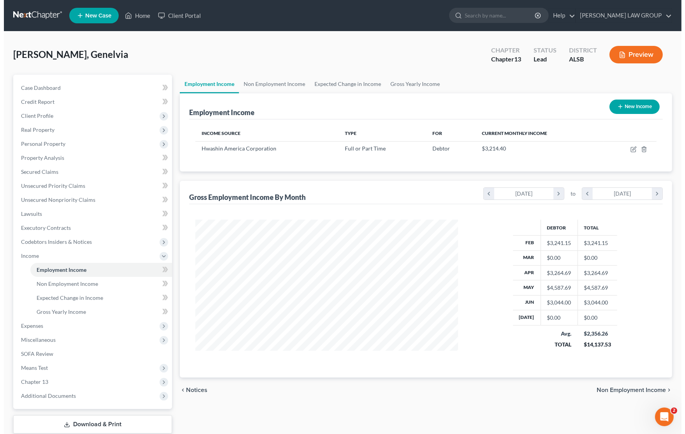
scroll to position [140, 277]
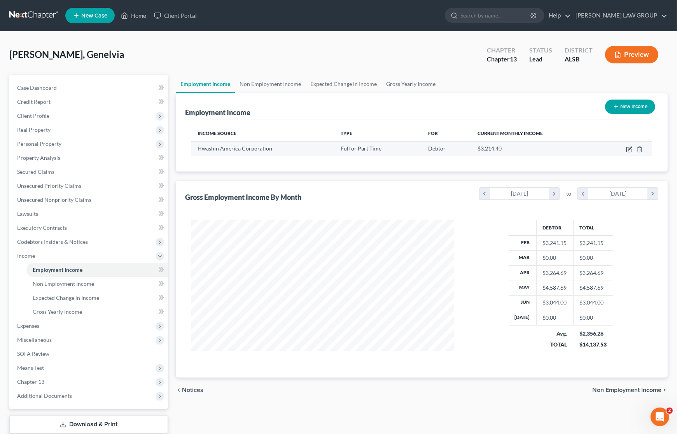
click at [627, 146] on icon "button" at bounding box center [629, 149] width 6 height 6
select select "0"
select select "2"
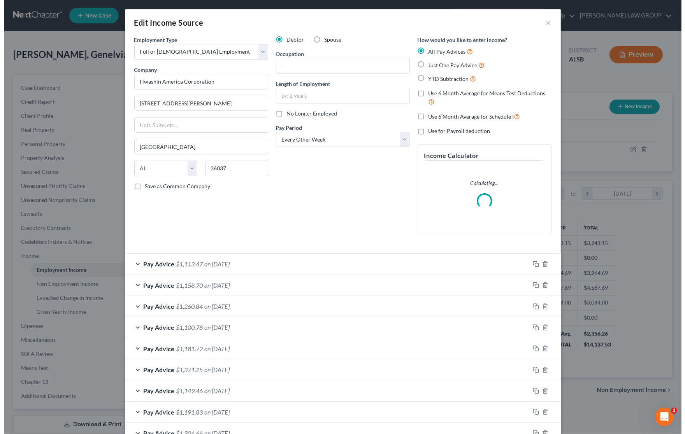
scroll to position [140, 281]
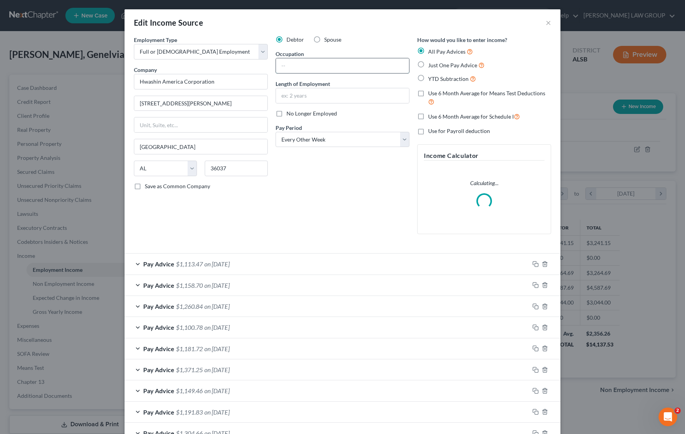
click at [323, 65] on input "text" at bounding box center [342, 65] width 133 height 15
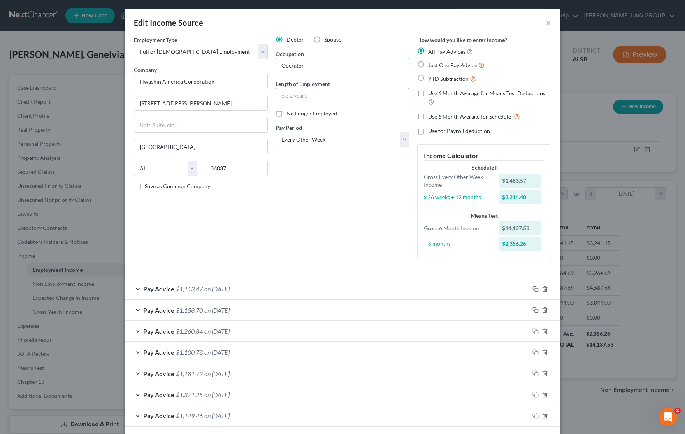
type input "Operator"
click at [329, 96] on input "text" at bounding box center [342, 95] width 133 height 15
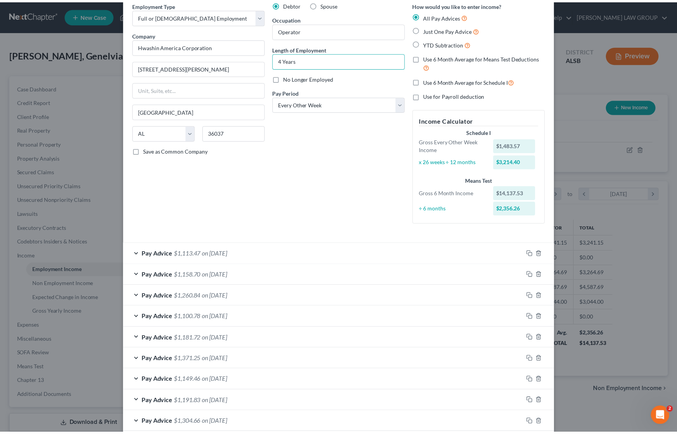
scroll to position [121, 0]
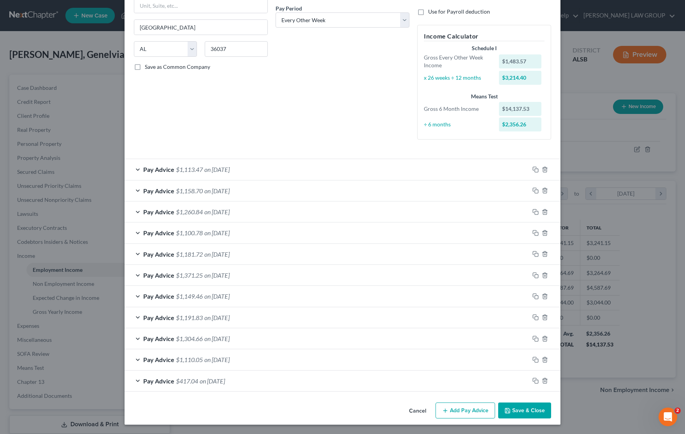
type input "4 Years"
click at [518, 410] on button "Save & Close" at bounding box center [524, 411] width 53 height 16
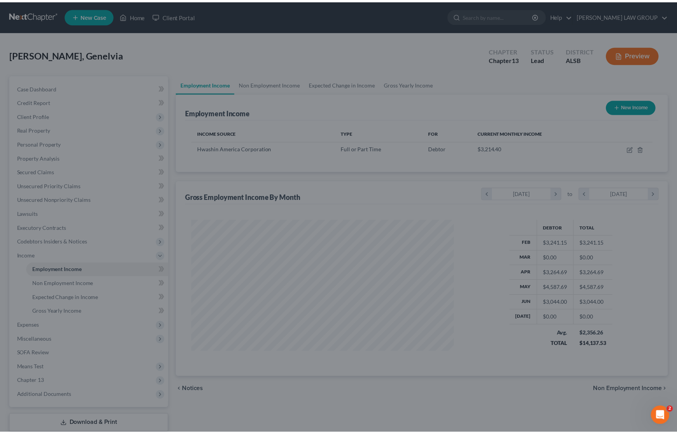
scroll to position [388871, 388733]
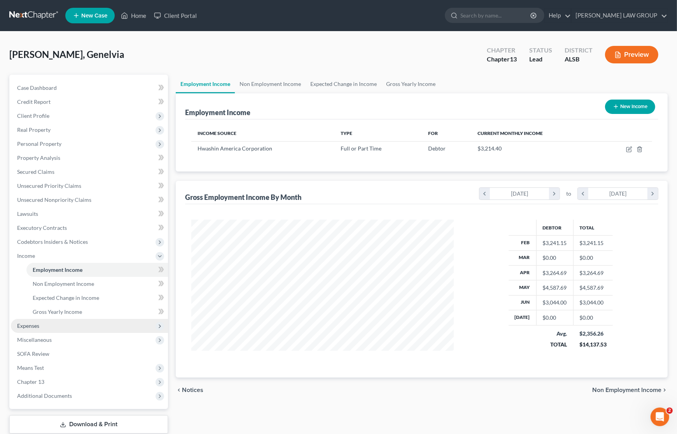
click at [61, 328] on span "Expenses" at bounding box center [89, 326] width 157 height 14
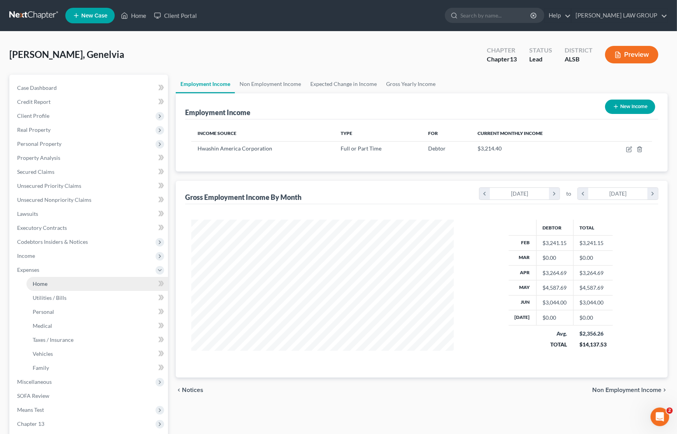
click at [65, 287] on link "Home" at bounding box center [97, 284] width 142 height 14
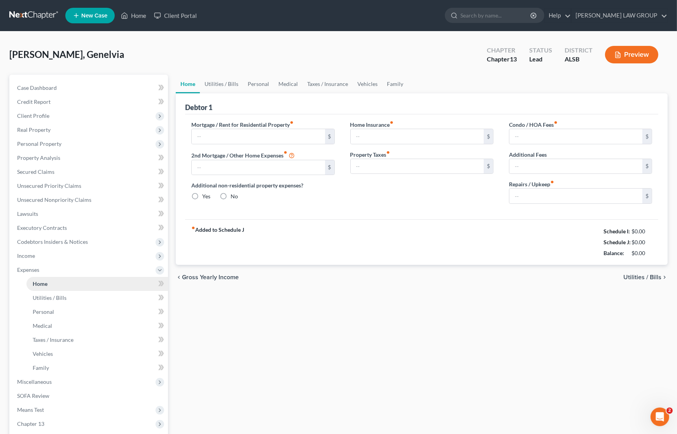
type input "0.00"
radio input "true"
type input "0.00"
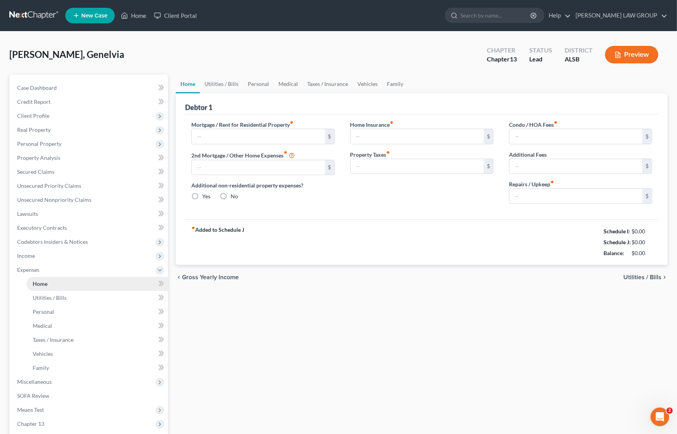
type input "0.00"
click at [242, 138] on input "text" at bounding box center [258, 136] width 133 height 15
type input "100"
click at [237, 340] on div "Home Utilities / Bills Personal Medical Taxes / Insurance Vehicles Family Debto…" at bounding box center [422, 285] width 500 height 421
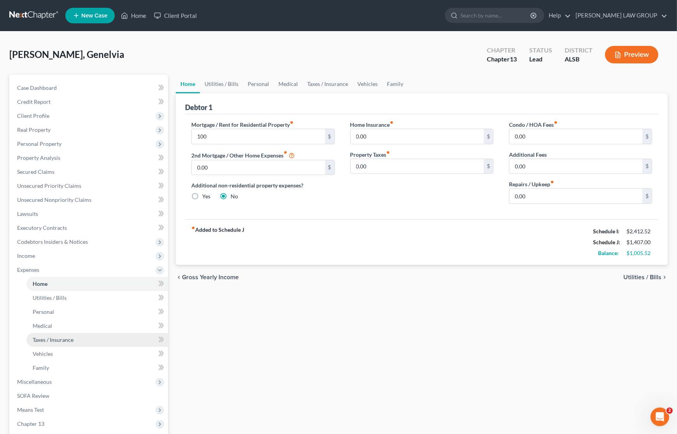
click at [58, 342] on link "Taxes / Insurance" at bounding box center [97, 340] width 142 height 14
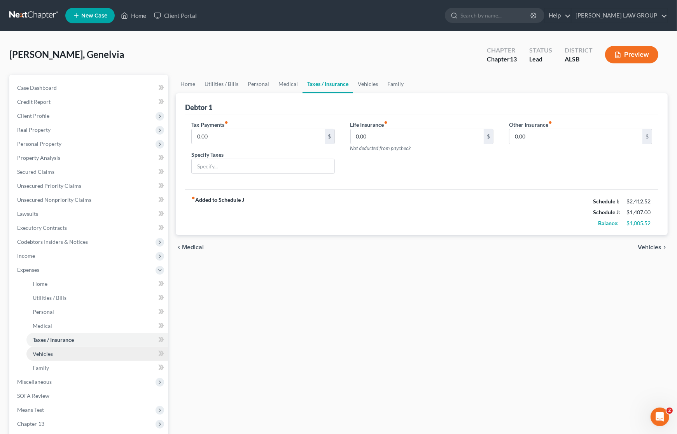
click at [77, 357] on link "Vehicles" at bounding box center [97, 354] width 142 height 14
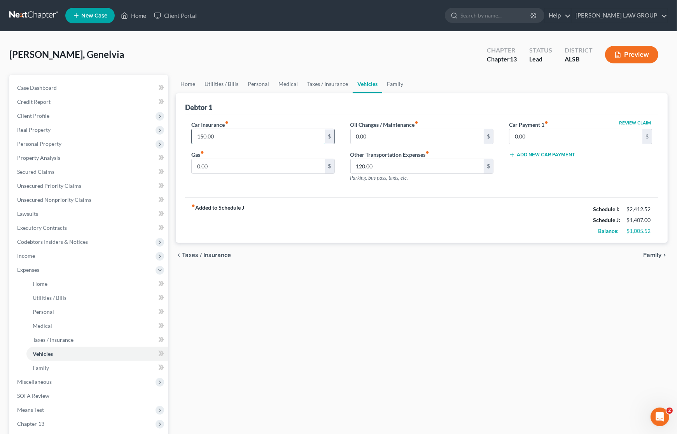
click at [232, 137] on input "150.00" at bounding box center [258, 136] width 133 height 15
type input "200"
click at [324, 254] on div "chevron_left Taxes / Insurance Family chevron_right" at bounding box center [422, 255] width 492 height 25
click at [87, 372] on link "Family" at bounding box center [97, 368] width 142 height 14
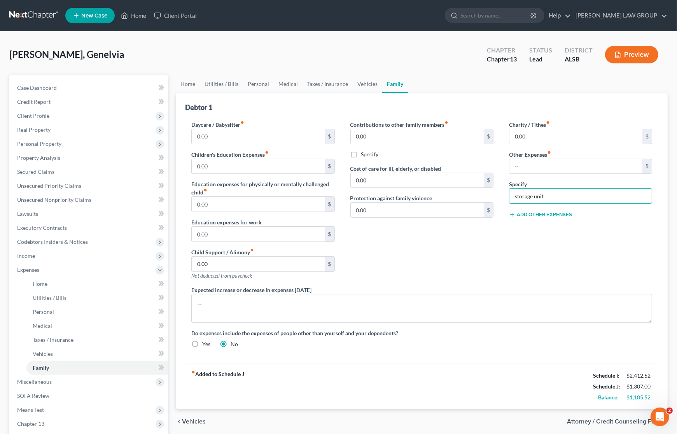
drag, startPoint x: 581, startPoint y: 193, endPoint x: 493, endPoint y: 193, distance: 87.9
click at [493, 193] on div "Daycare / Babysitter fiber_manual_record 0.00 $ Children's Education Expenses f…" at bounding box center [422, 238] width 477 height 234
click at [520, 242] on div "Charity / Tithes fiber_manual_record 0.00 $ Other Expenses fiber_manual_record …" at bounding box center [580, 203] width 159 height 165
click at [45, 111] on span "Client Profile" at bounding box center [89, 116] width 157 height 14
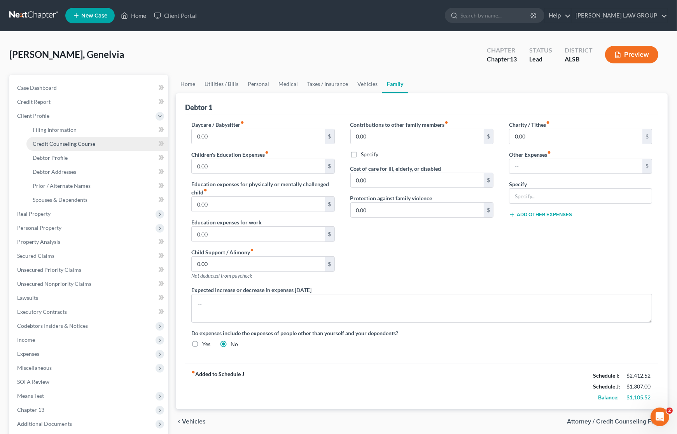
click at [63, 142] on span "Credit Counseling Course" at bounding box center [64, 143] width 63 height 7
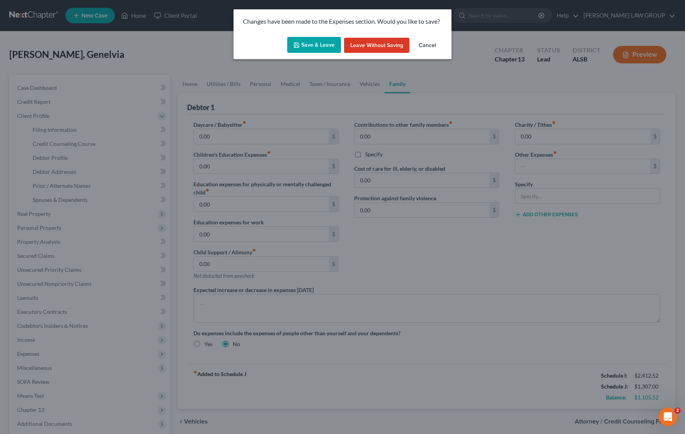
click at [308, 39] on button "Save & Leave" at bounding box center [314, 45] width 54 height 16
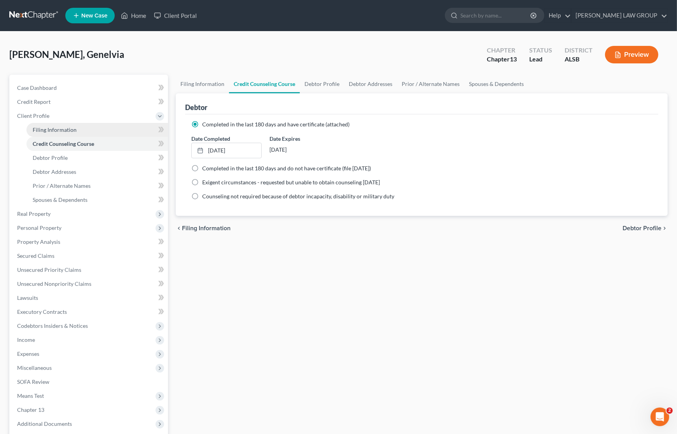
click at [62, 129] on span "Filing Information" at bounding box center [55, 129] width 44 height 7
select select "1"
select select "0"
select select "3"
select select "2"
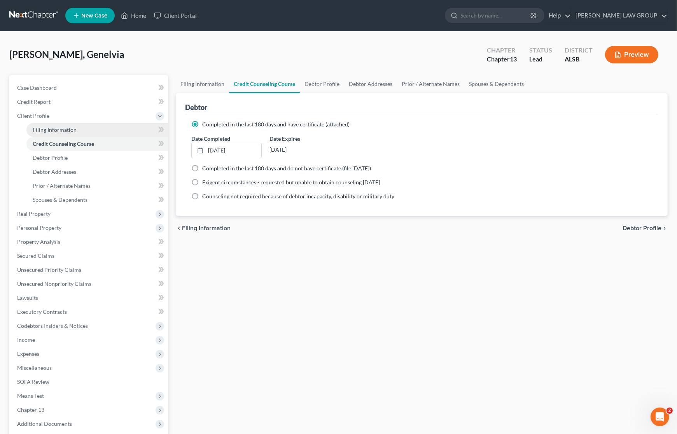
select select "0"
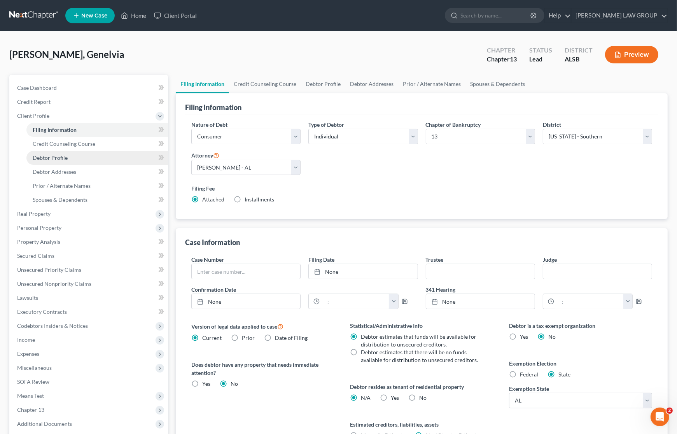
click at [49, 158] on span "Debtor Profile" at bounding box center [50, 157] width 35 height 7
select select "0"
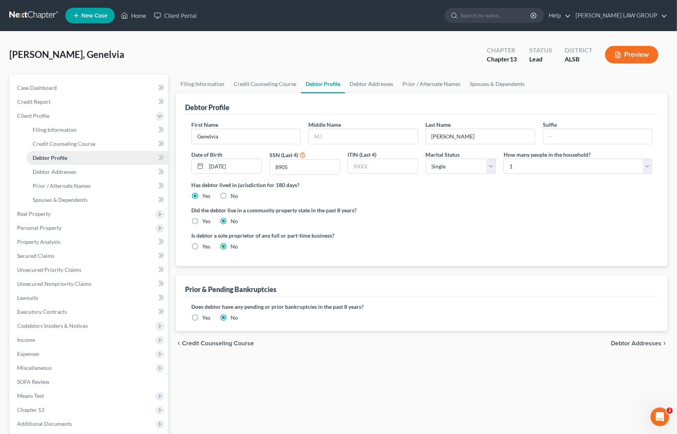
radio input "true"
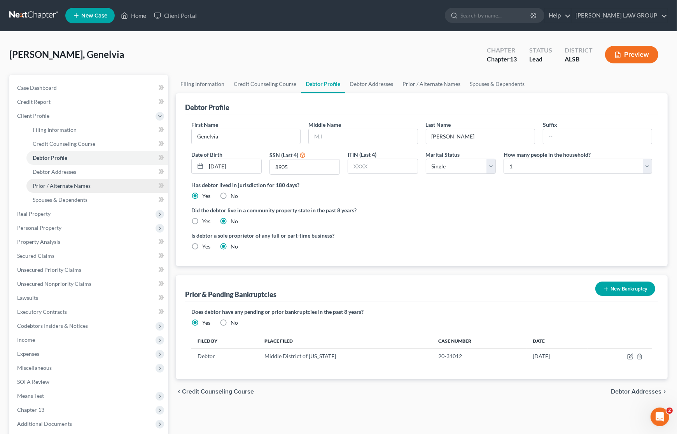
click at [68, 187] on span "Prior / Alternate Names" at bounding box center [62, 185] width 58 height 7
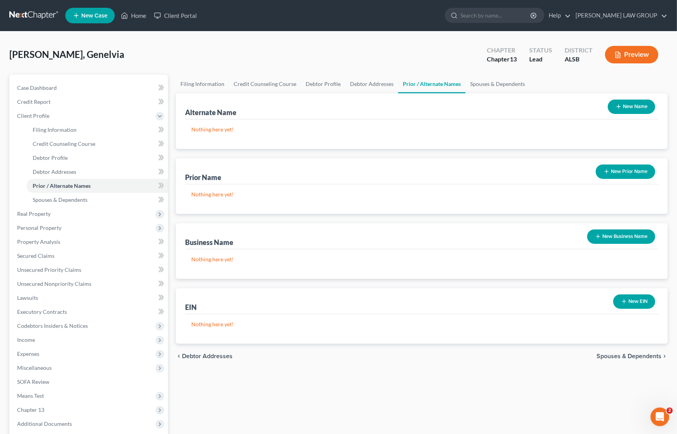
click at [629, 108] on button "New Name" at bounding box center [631, 107] width 47 height 14
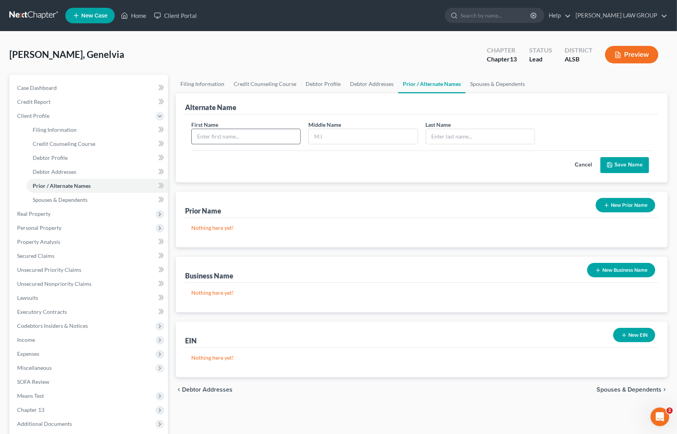
click at [277, 132] on input "text" at bounding box center [246, 136] width 109 height 15
type input "Genelvia"
type input "[PERSON_NAME]"
click at [629, 166] on button "Save Name" at bounding box center [625, 165] width 49 height 16
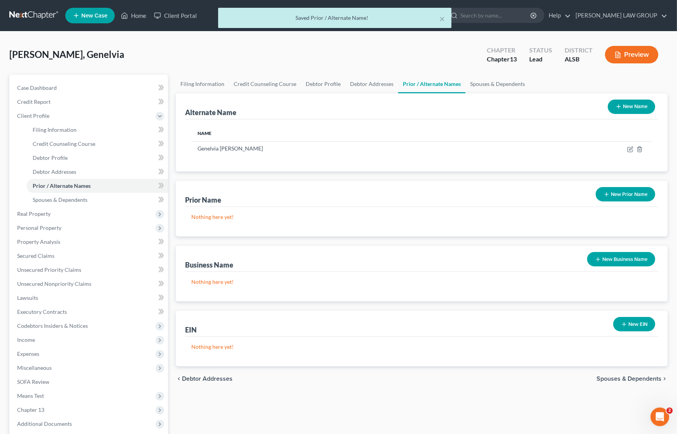
click at [635, 104] on button "New Name" at bounding box center [631, 107] width 47 height 14
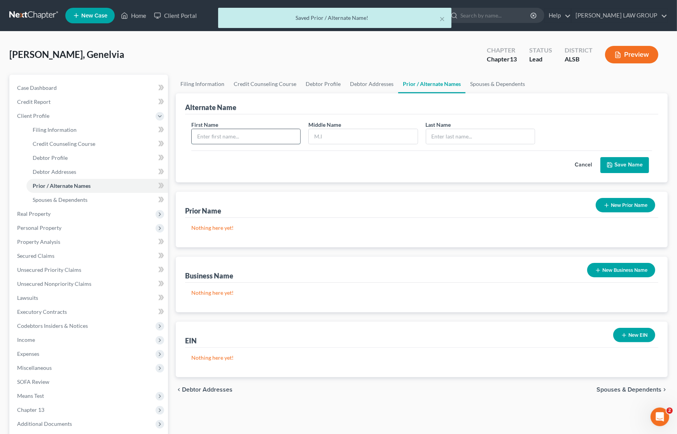
click at [229, 138] on input "text" at bounding box center [246, 136] width 109 height 15
type input "Genelvia"
type input "P"
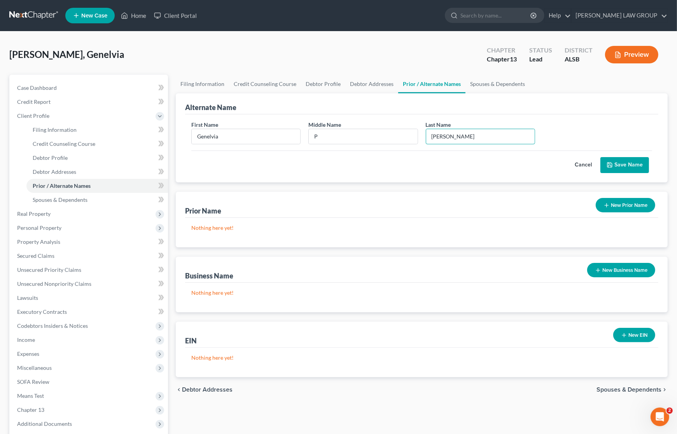
type input "[PERSON_NAME]"
click at [619, 162] on button "Save Name" at bounding box center [625, 165] width 49 height 16
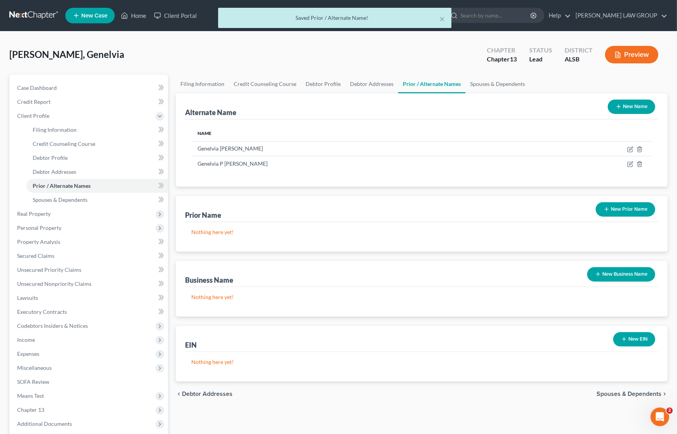
click at [629, 107] on button "New Name" at bounding box center [631, 107] width 47 height 14
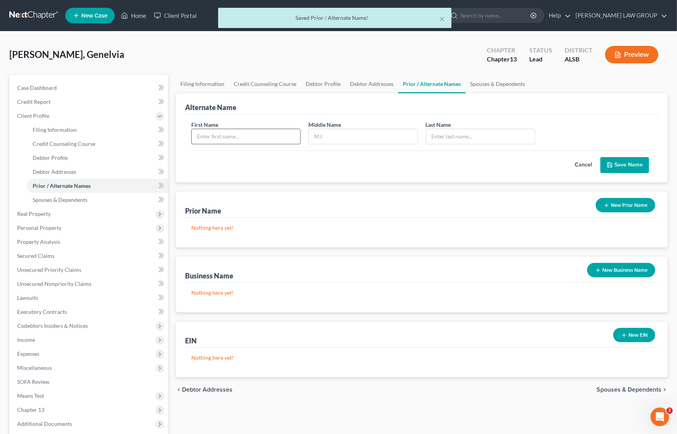
click at [238, 139] on input "text" at bounding box center [246, 136] width 109 height 15
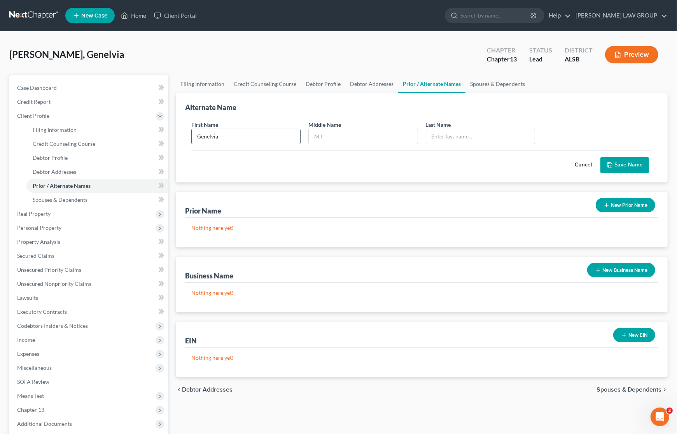
type input "Genelvia"
type input "[PERSON_NAME]"
click at [629, 162] on button "Save Name" at bounding box center [625, 165] width 49 height 16
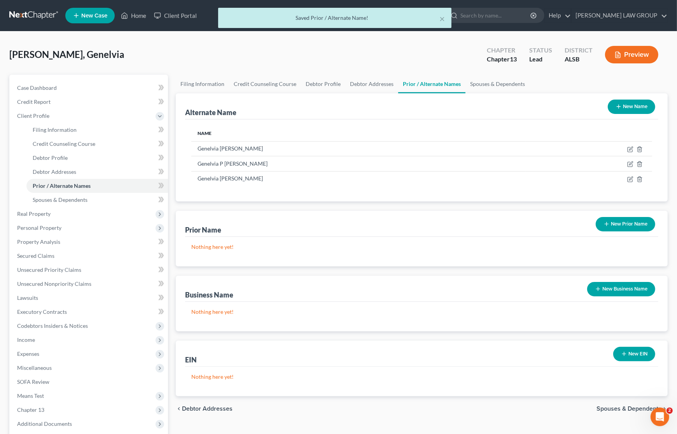
click at [633, 109] on button "New Name" at bounding box center [631, 107] width 47 height 14
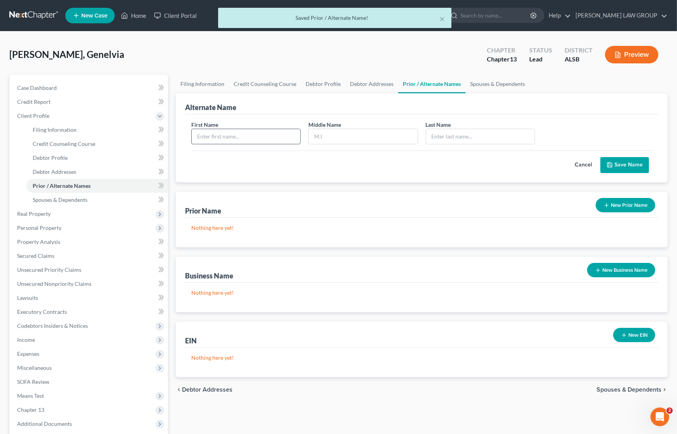
click at [232, 136] on input "text" at bounding box center [246, 136] width 109 height 15
type input "Genelvia"
type input "P"
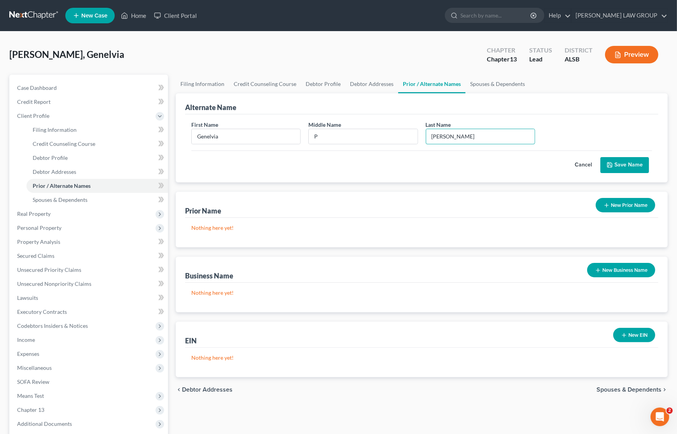
type input "[PERSON_NAME]"
click at [635, 164] on button "Save Name" at bounding box center [625, 165] width 49 height 16
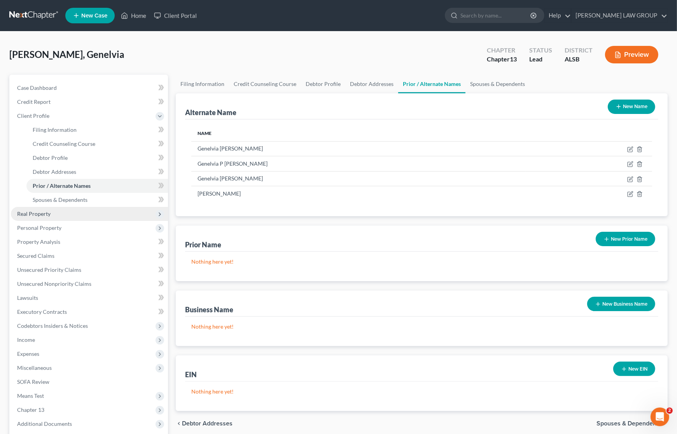
click at [69, 218] on span "Real Property" at bounding box center [89, 214] width 157 height 14
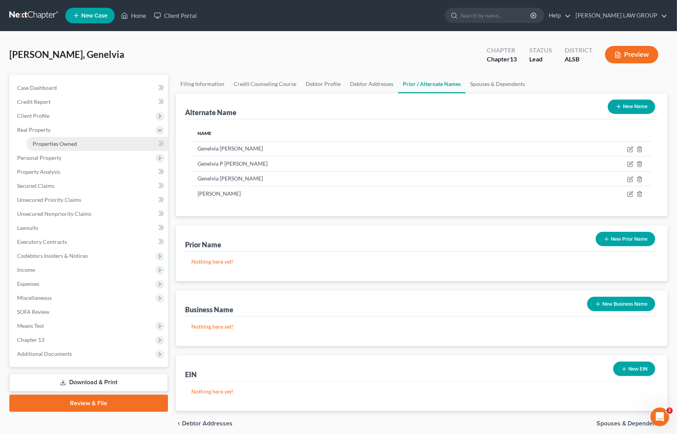
click at [59, 147] on link "Properties Owned" at bounding box center [97, 144] width 142 height 14
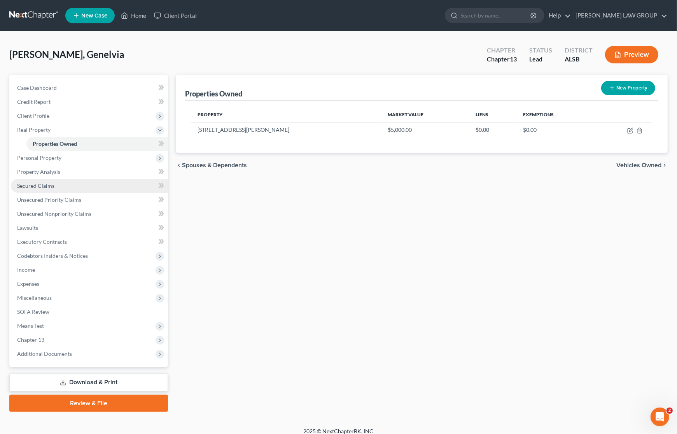
click at [40, 187] on span "Secured Claims" at bounding box center [35, 185] width 37 height 7
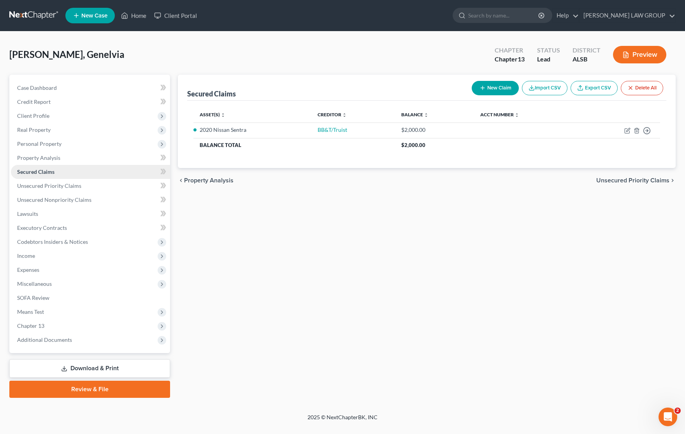
click at [44, 175] on link "Secured Claims" at bounding box center [90, 172] width 159 height 14
click at [47, 131] on span "Real Property" at bounding box center [33, 129] width 33 height 7
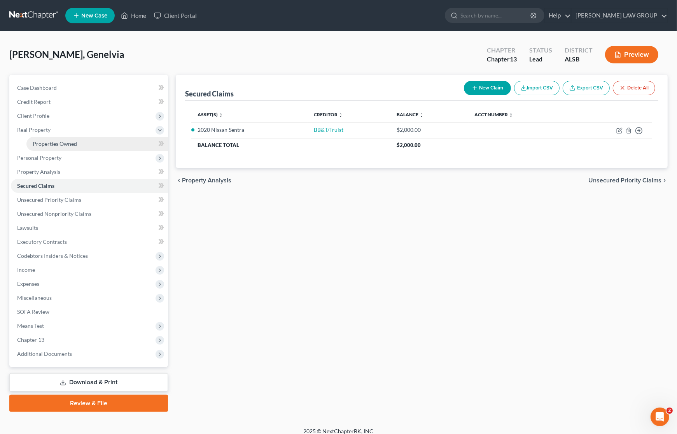
click at [46, 145] on span "Properties Owned" at bounding box center [55, 143] width 44 height 7
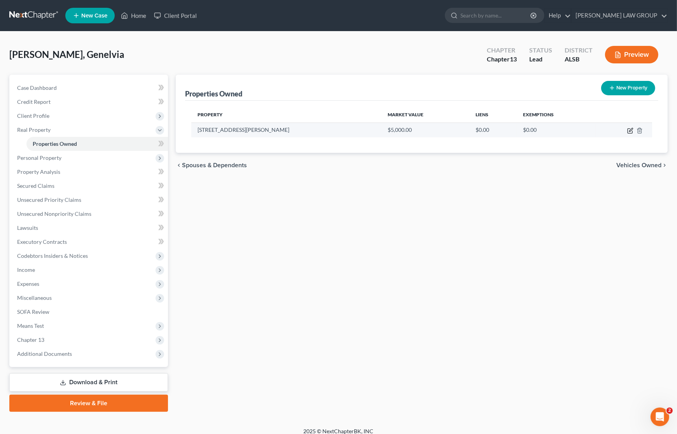
click at [631, 131] on icon "button" at bounding box center [630, 131] width 6 height 6
select select "0"
select select "17"
select select "0"
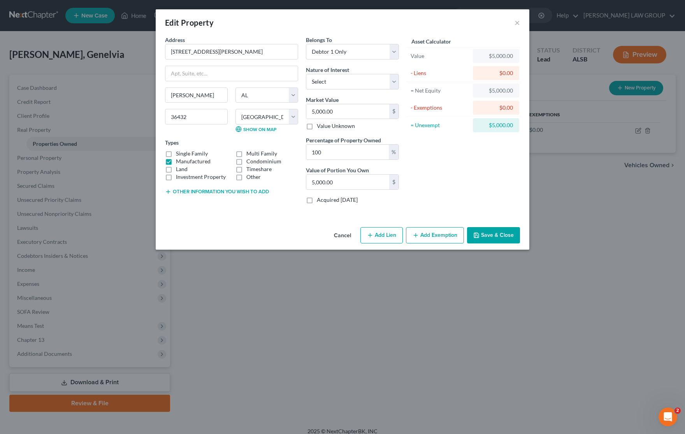
click at [431, 235] on button "Add Exemption" at bounding box center [435, 235] width 58 height 16
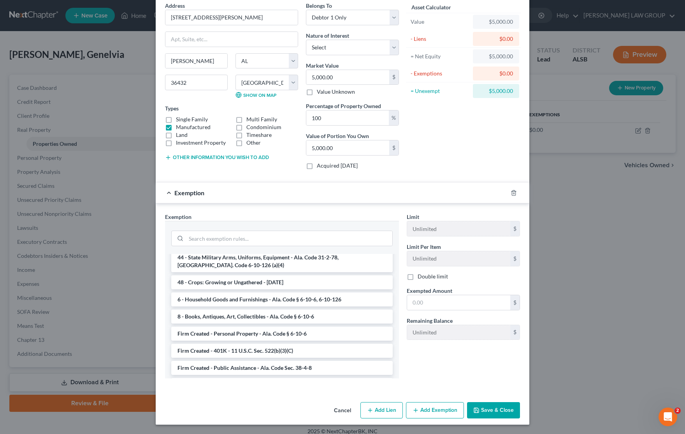
scroll to position [601, 0]
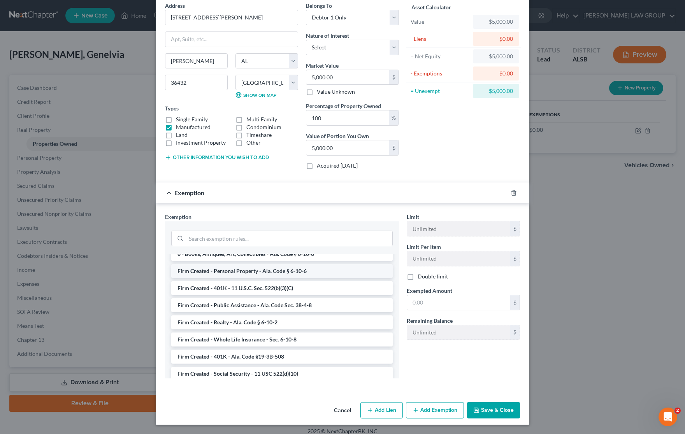
click at [317, 264] on li "Firm Created - Personal Property - Ala. Code § 6-10-6" at bounding box center [281, 271] width 221 height 14
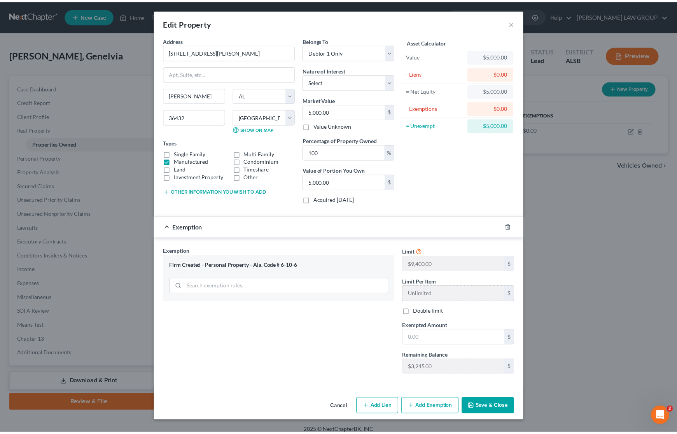
scroll to position [0, 0]
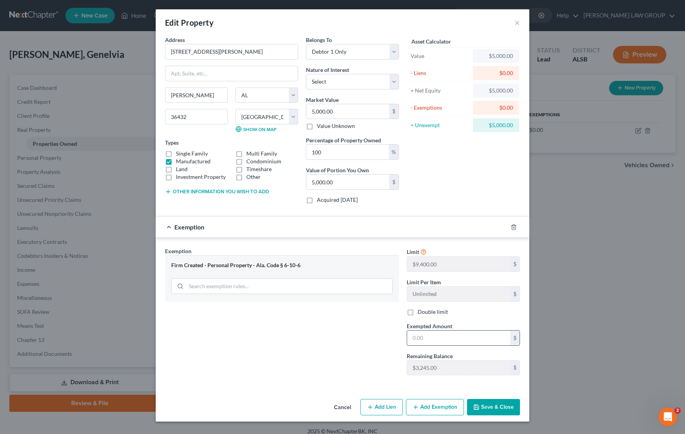
click at [459, 336] on input "text" at bounding box center [458, 338] width 103 height 15
type input "5,000"
click at [495, 415] on button "Save & Close" at bounding box center [493, 407] width 53 height 16
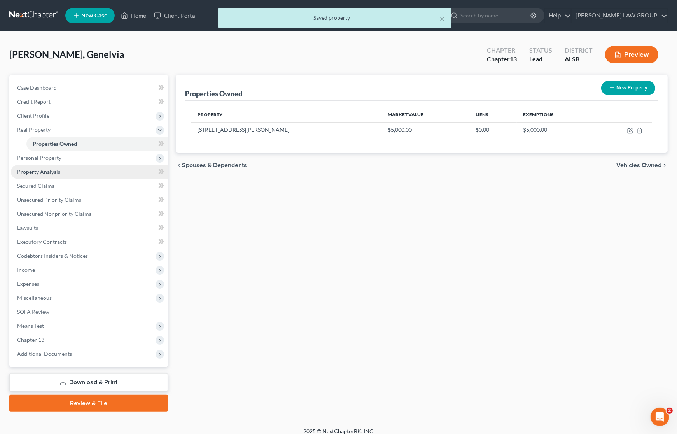
click at [40, 173] on span "Property Analysis" at bounding box center [38, 171] width 43 height 7
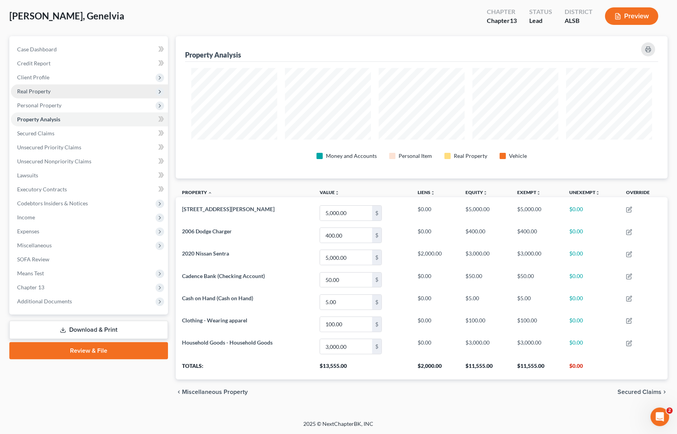
click at [57, 88] on span "Real Property" at bounding box center [89, 91] width 157 height 14
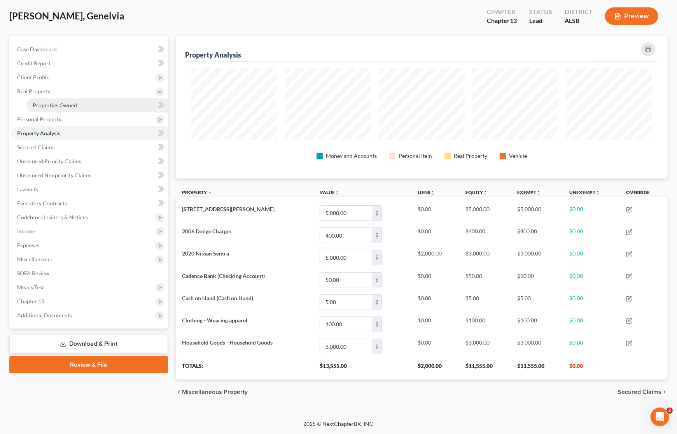
click at [61, 102] on span "Properties Owned" at bounding box center [55, 105] width 44 height 7
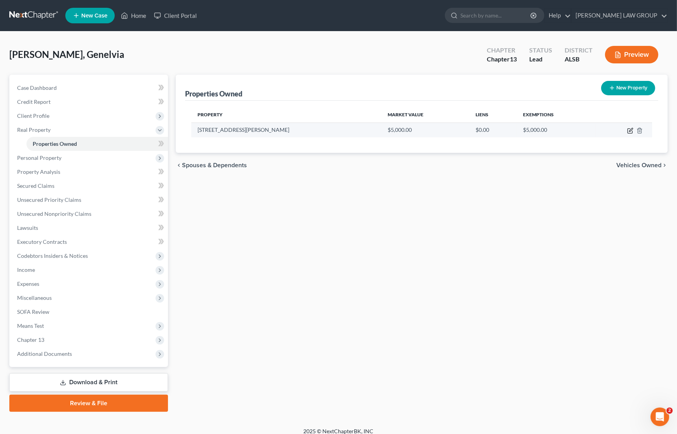
click at [630, 128] on icon "button" at bounding box center [630, 131] width 6 height 6
select select "0"
select select "17"
select select "0"
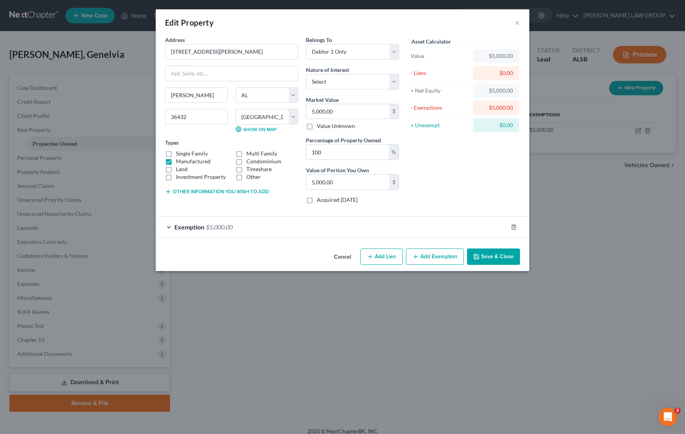
click at [427, 259] on button "Add Exemption" at bounding box center [435, 257] width 58 height 16
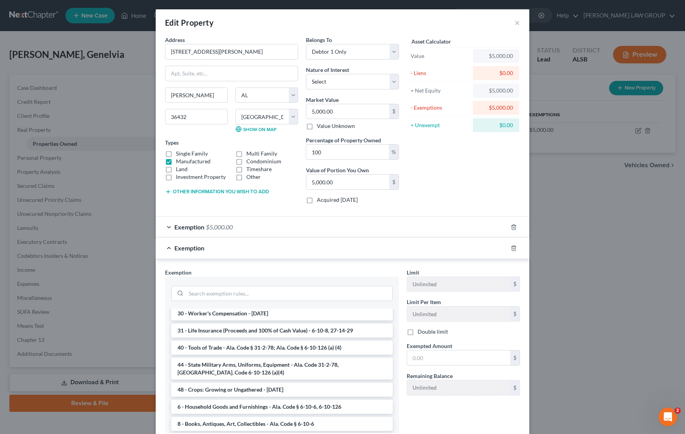
scroll to position [601, 0]
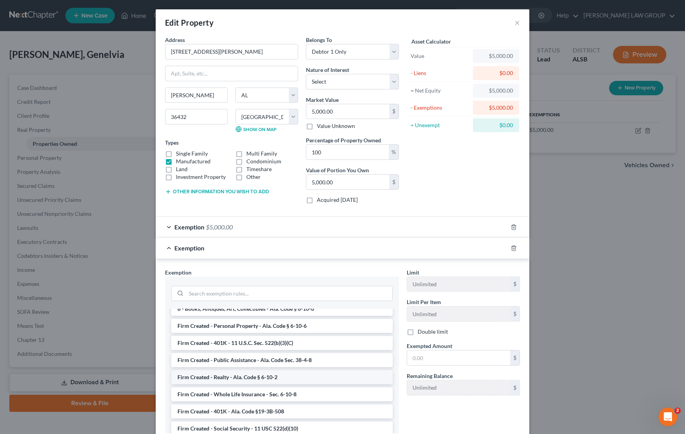
click at [297, 370] on li "Firm Created - Realty - Ala. Code § 6-10-2" at bounding box center [281, 377] width 221 height 14
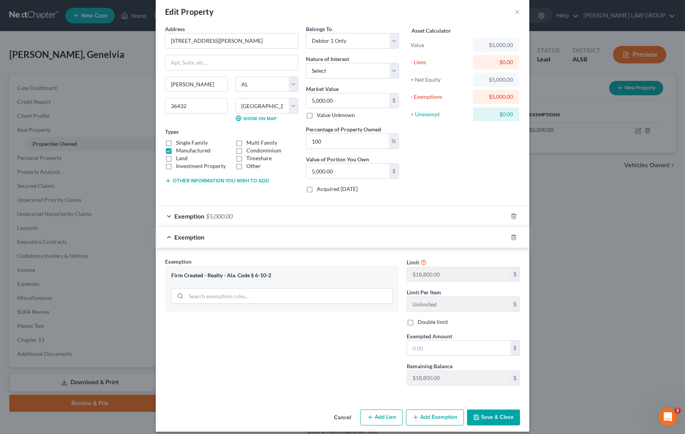
scroll to position [20, 0]
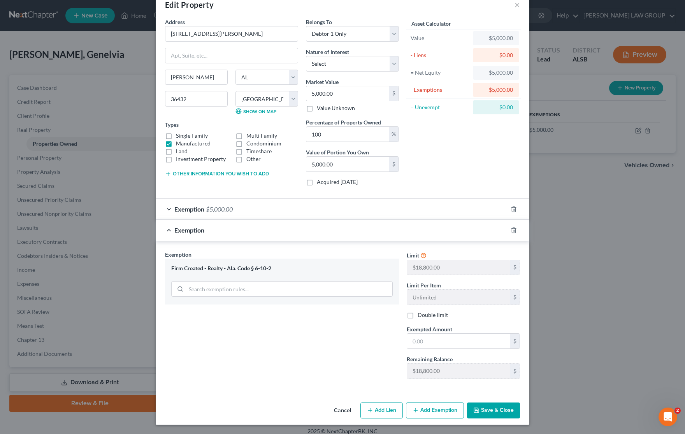
click at [484, 409] on button "Save & Close" at bounding box center [493, 411] width 53 height 16
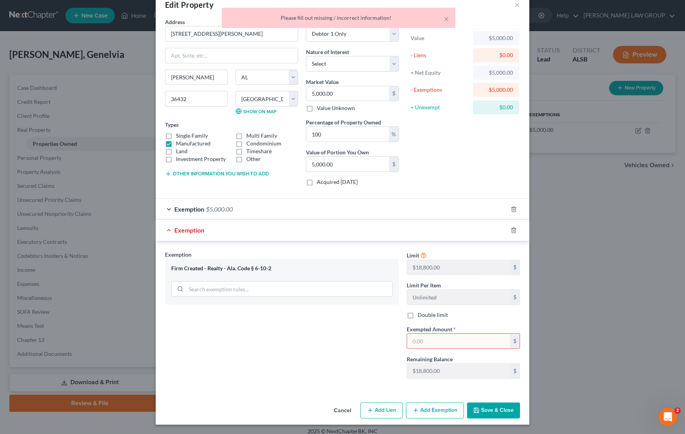
click at [451, 343] on input "text" at bounding box center [458, 341] width 103 height 15
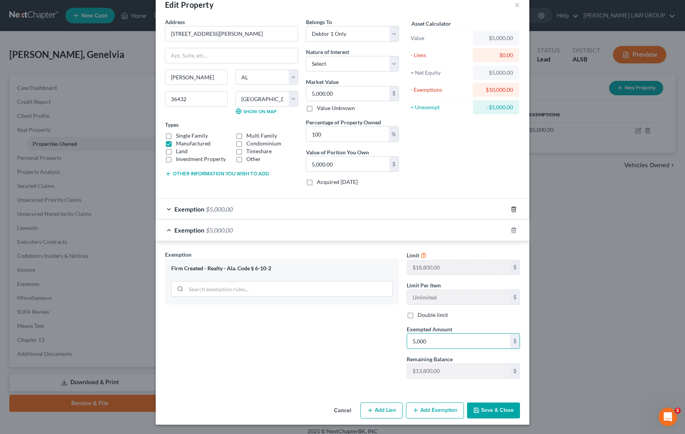
type input "5,000"
click at [511, 208] on polyline "button" at bounding box center [513, 208] width 5 height 0
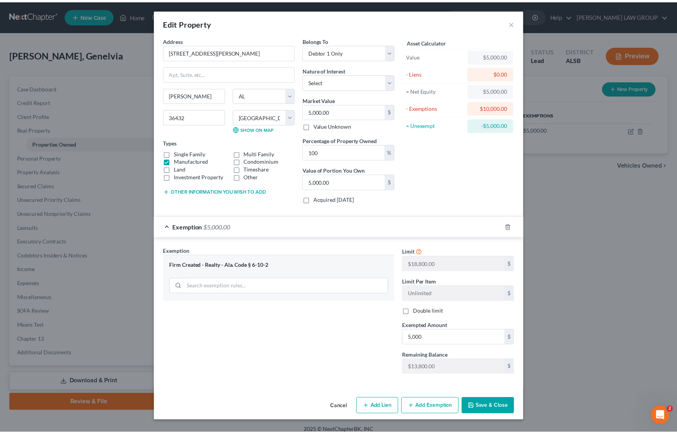
scroll to position [0, 0]
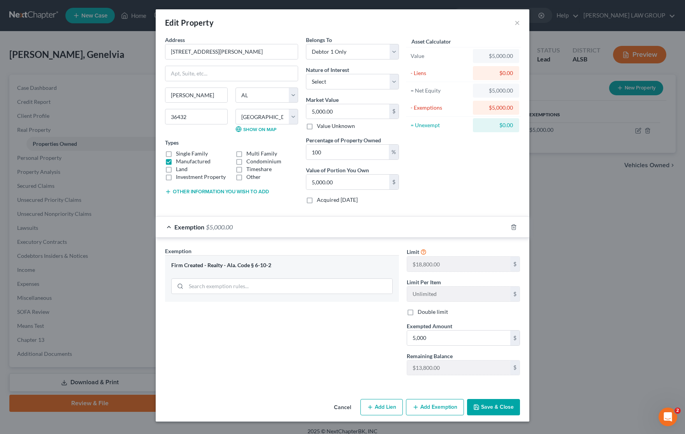
click at [489, 413] on button "Save & Close" at bounding box center [493, 407] width 53 height 16
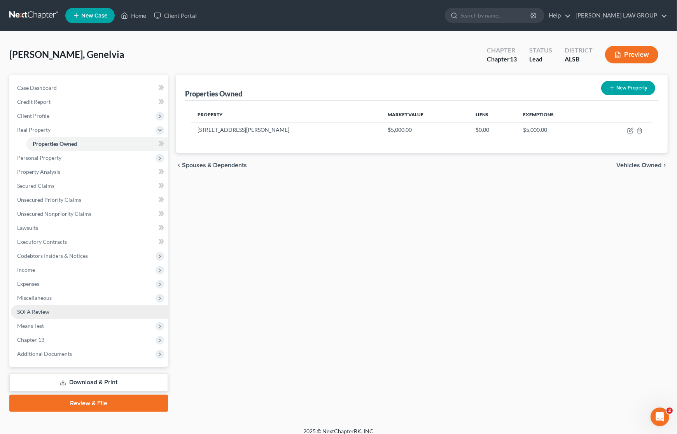
click at [89, 309] on link "SOFA Review" at bounding box center [89, 312] width 157 height 14
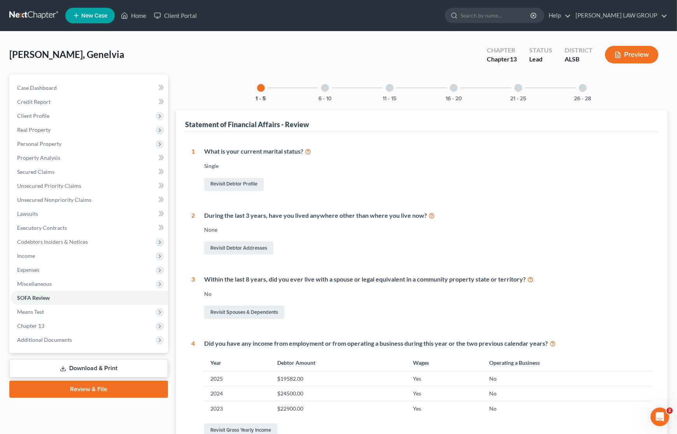
click at [87, 371] on link "Download & Print" at bounding box center [88, 368] width 159 height 18
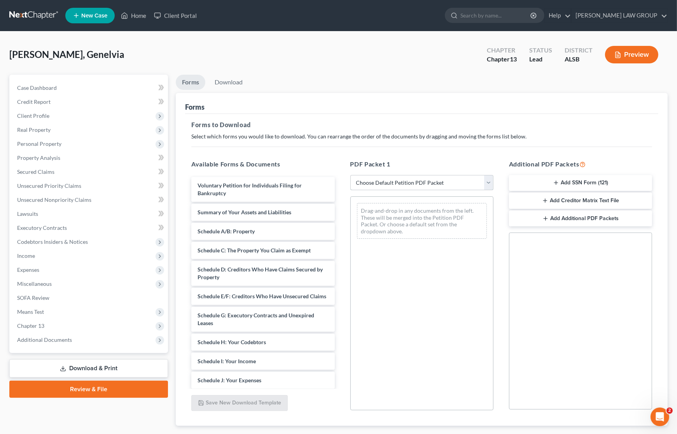
click at [434, 181] on select "Choose Default Petition PDF Packet Complete Bankruptcy Petition (all forms and …" at bounding box center [421, 183] width 143 height 16
select select "0"
click at [350, 175] on select "Choose Default Petition PDF Packet Complete Bankruptcy Petition (all forms and …" at bounding box center [421, 183] width 143 height 16
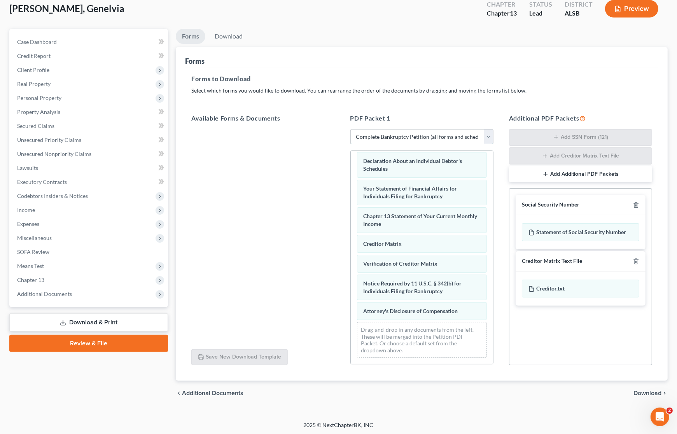
scroll to position [47, 0]
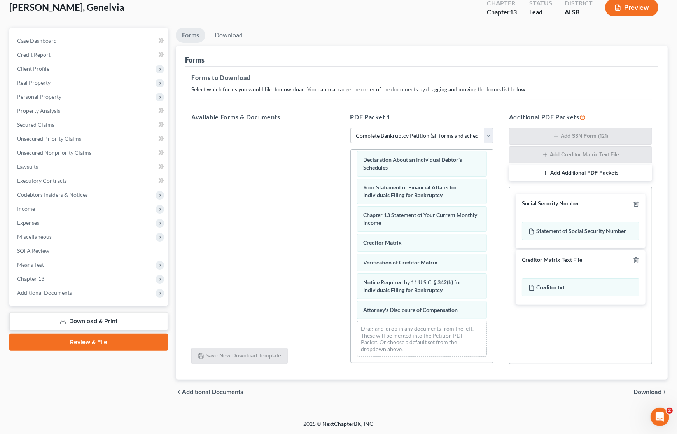
click at [639, 391] on span "Download" at bounding box center [648, 392] width 28 height 6
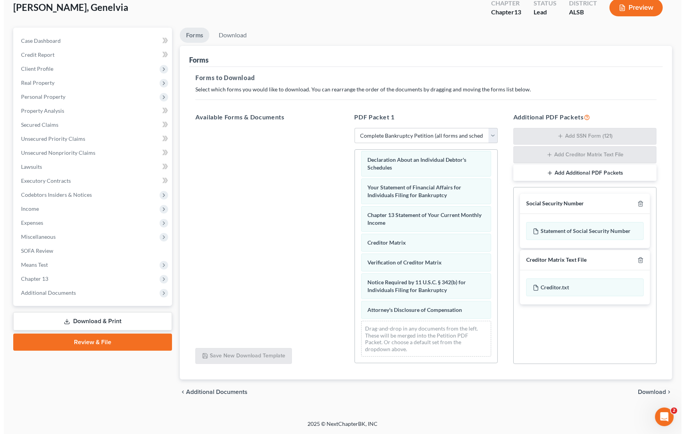
scroll to position [0, 0]
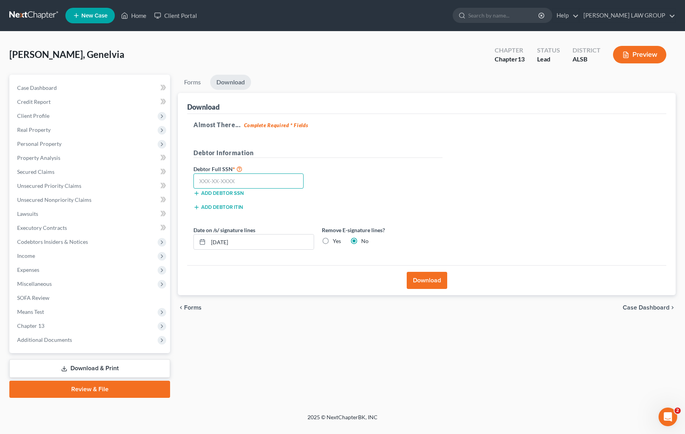
click at [244, 184] on input "text" at bounding box center [248, 181] width 110 height 16
type input "111-11-1111"
click at [426, 282] on button "Download" at bounding box center [427, 280] width 40 height 17
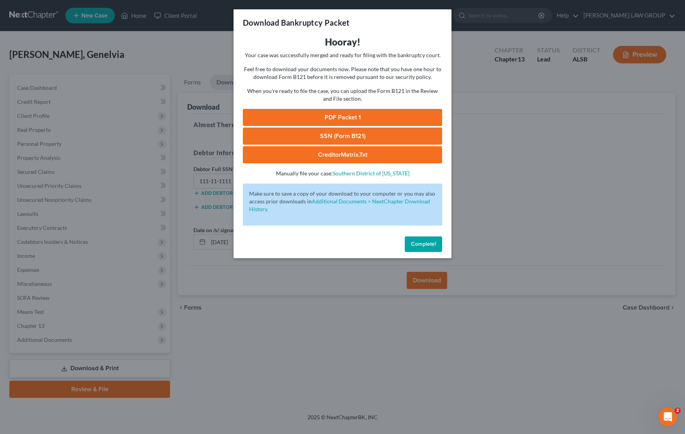
click at [349, 154] on link "CreditorMatrix.txt" at bounding box center [342, 154] width 199 height 17
click at [317, 115] on link "PDF Packet 1" at bounding box center [342, 117] width 199 height 17
click at [515, 137] on div "Download Bankruptcy Packet Hooray! Your case was successfully merged and ready …" at bounding box center [342, 217] width 685 height 434
